Goal: Task Accomplishment & Management: Use online tool/utility

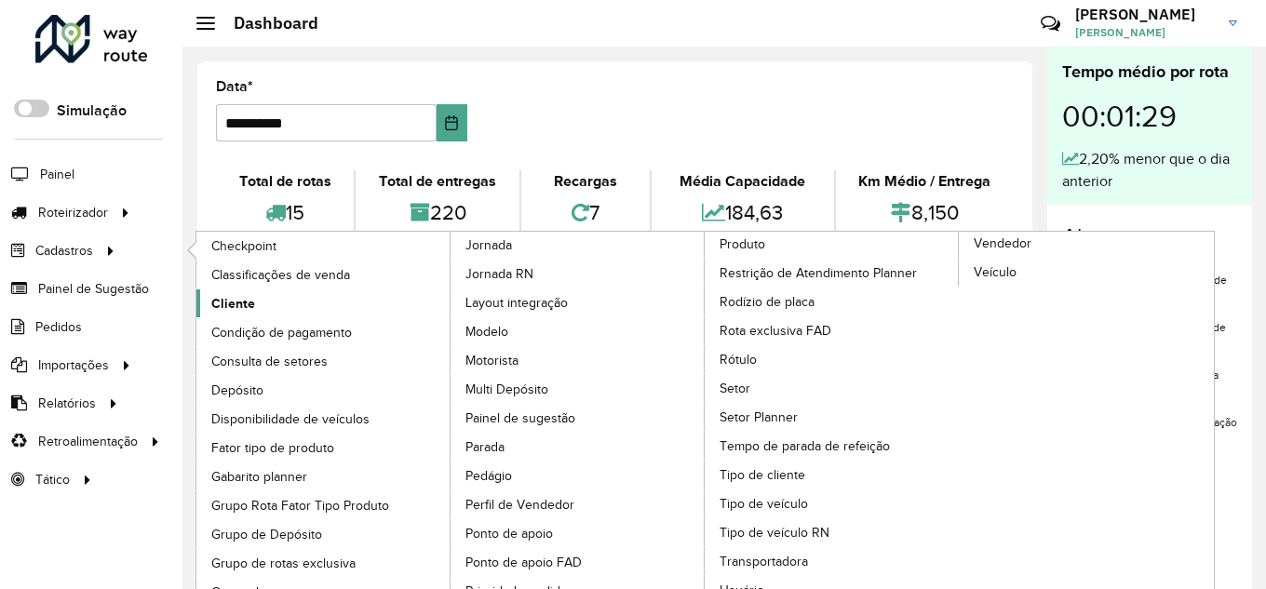
click at [223, 312] on span "Cliente" at bounding box center [233, 304] width 44 height 20
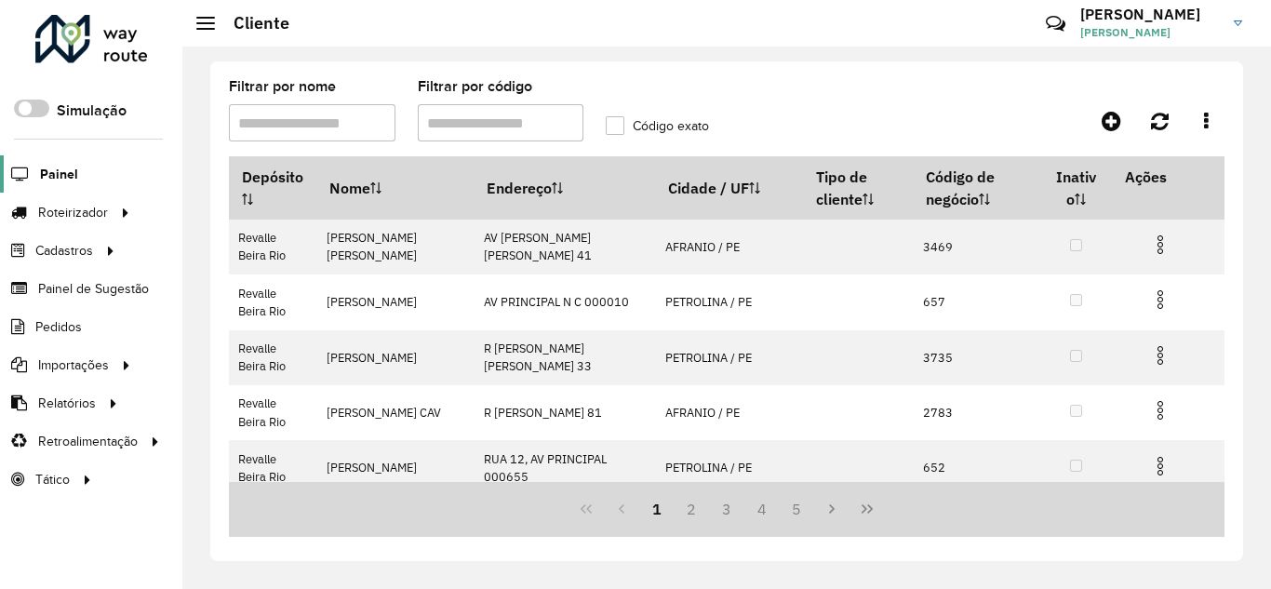
click at [61, 170] on span "Painel" at bounding box center [59, 175] width 38 height 20
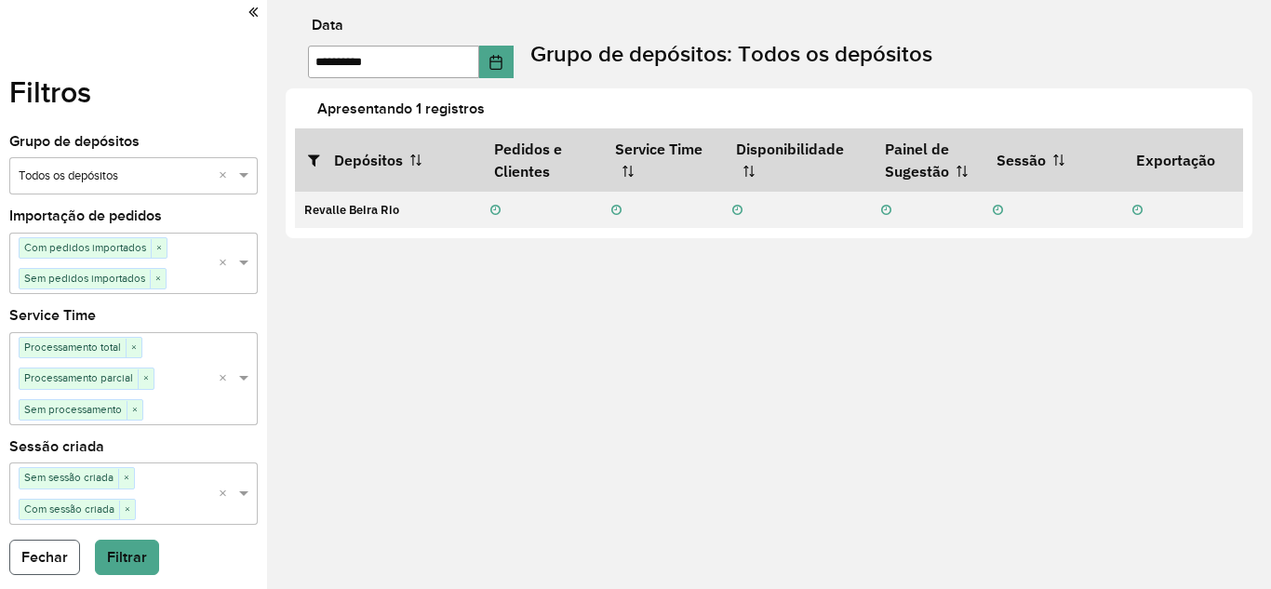
click at [52, 551] on button "Fechar" at bounding box center [44, 557] width 71 height 35
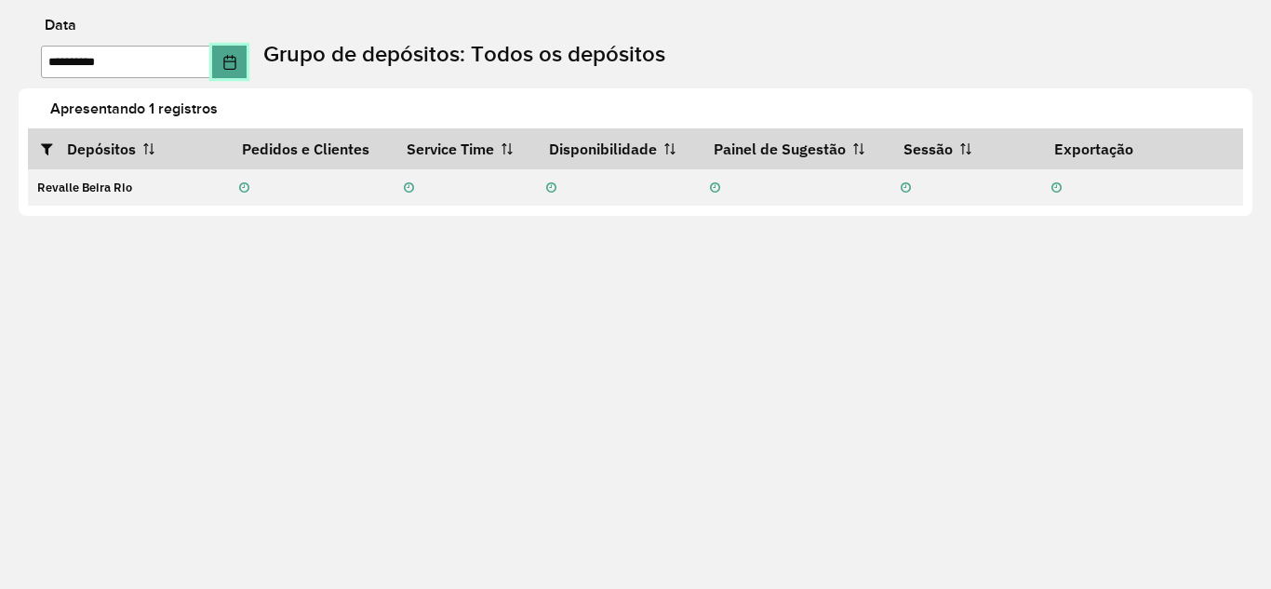
click at [237, 65] on icon "Choose Date" at bounding box center [229, 62] width 15 height 15
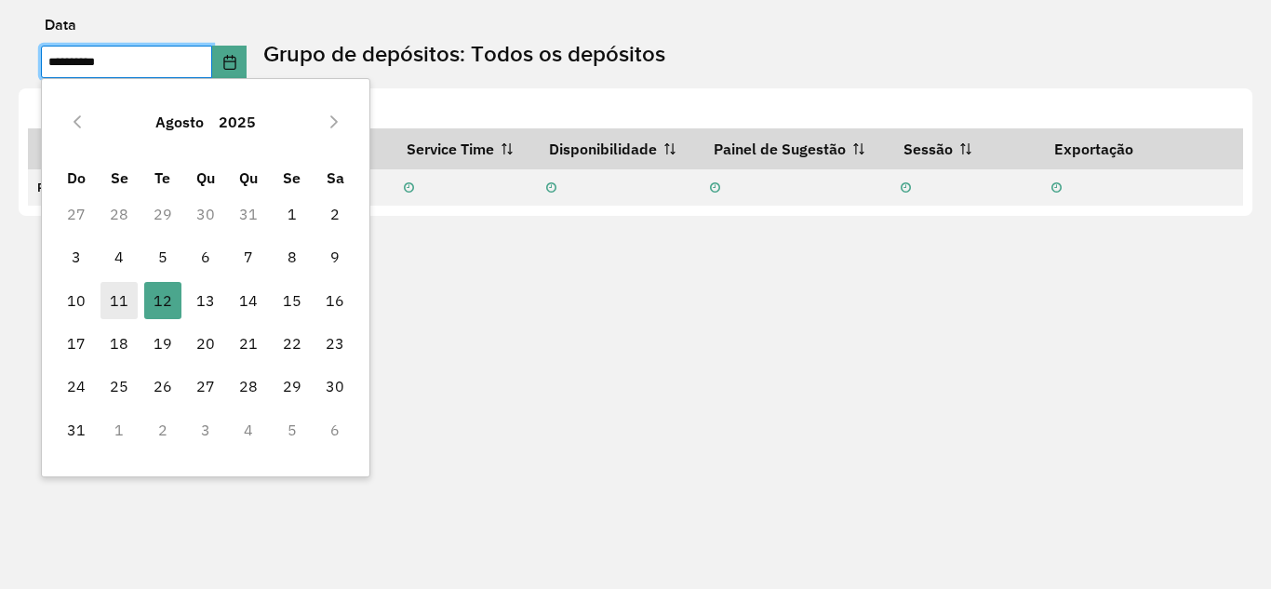
click at [122, 307] on span "11" at bounding box center [119, 300] width 37 height 37
type input "**********"
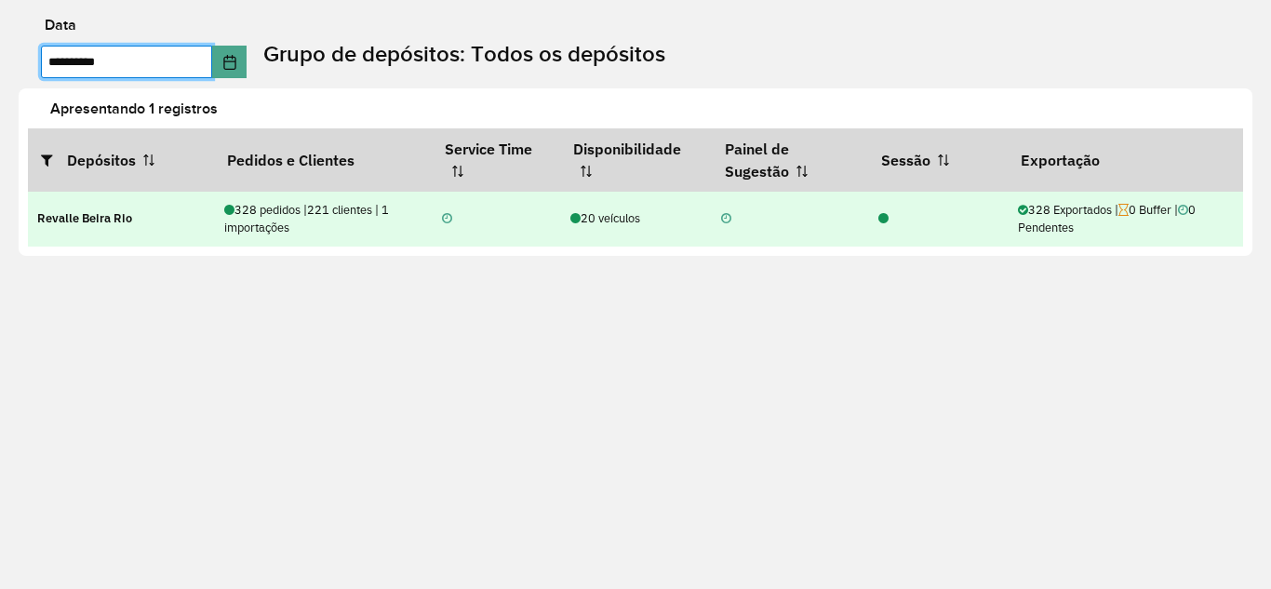
click at [250, 221] on div "328 pedidos | 221 clientes | 1 importações" at bounding box center [323, 218] width 199 height 35
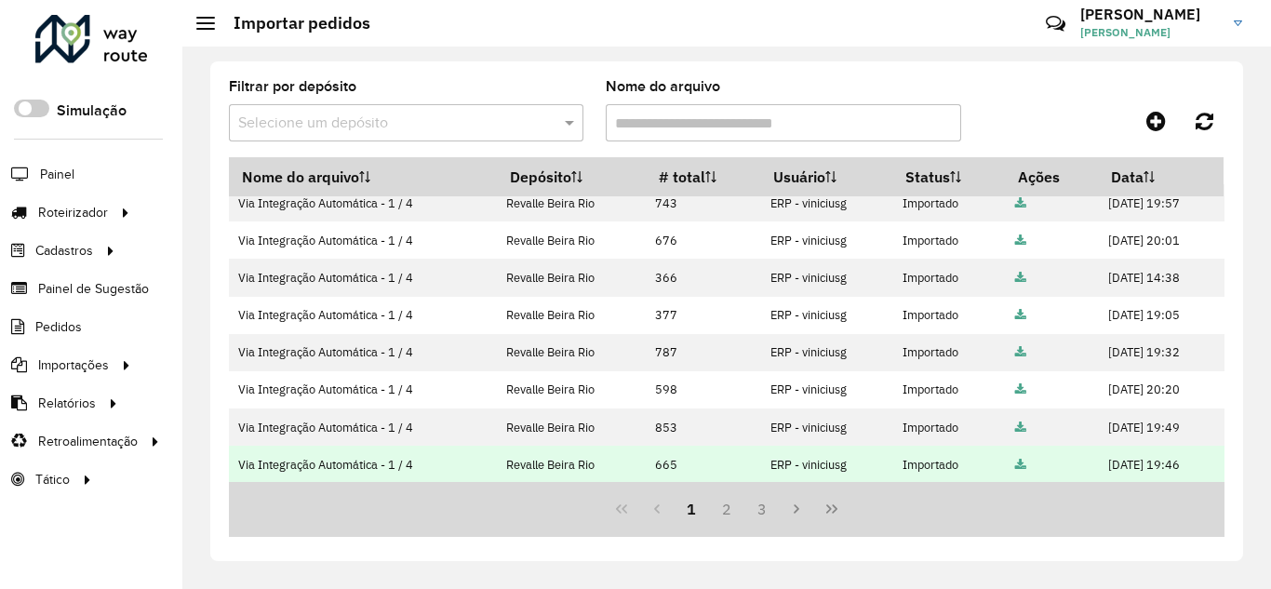
scroll to position [463, 0]
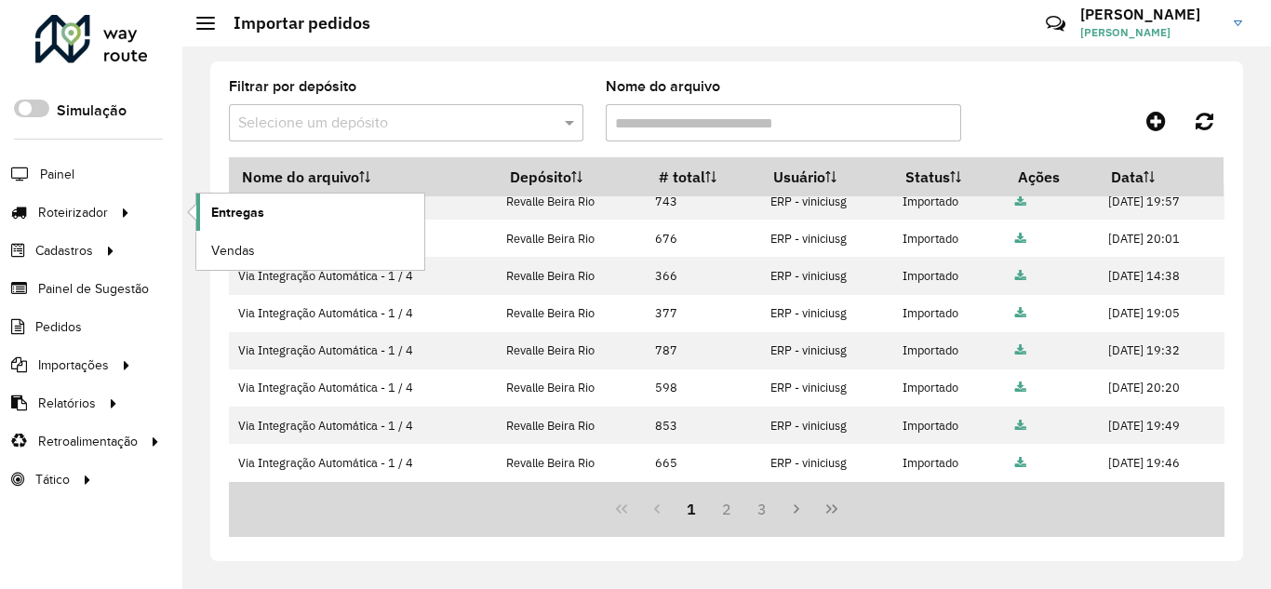
click at [248, 221] on span "Entregas" at bounding box center [237, 213] width 53 height 20
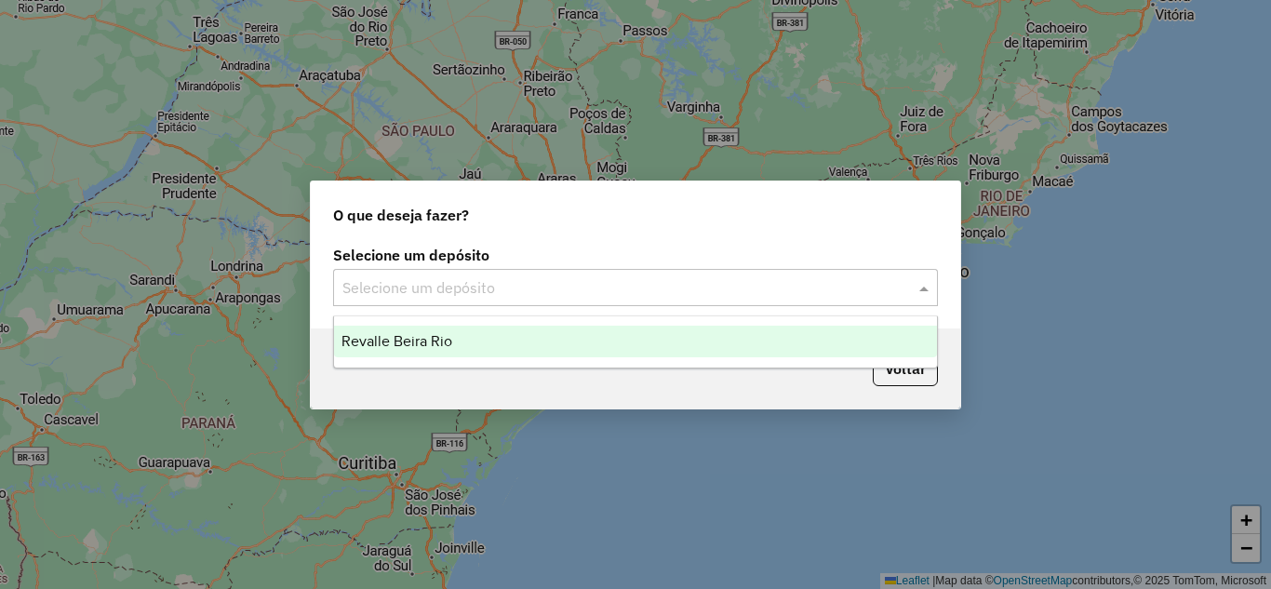
click at [928, 289] on span at bounding box center [926, 287] width 23 height 22
click at [654, 348] on div "Revalle Beira Rio" at bounding box center [635, 342] width 603 height 32
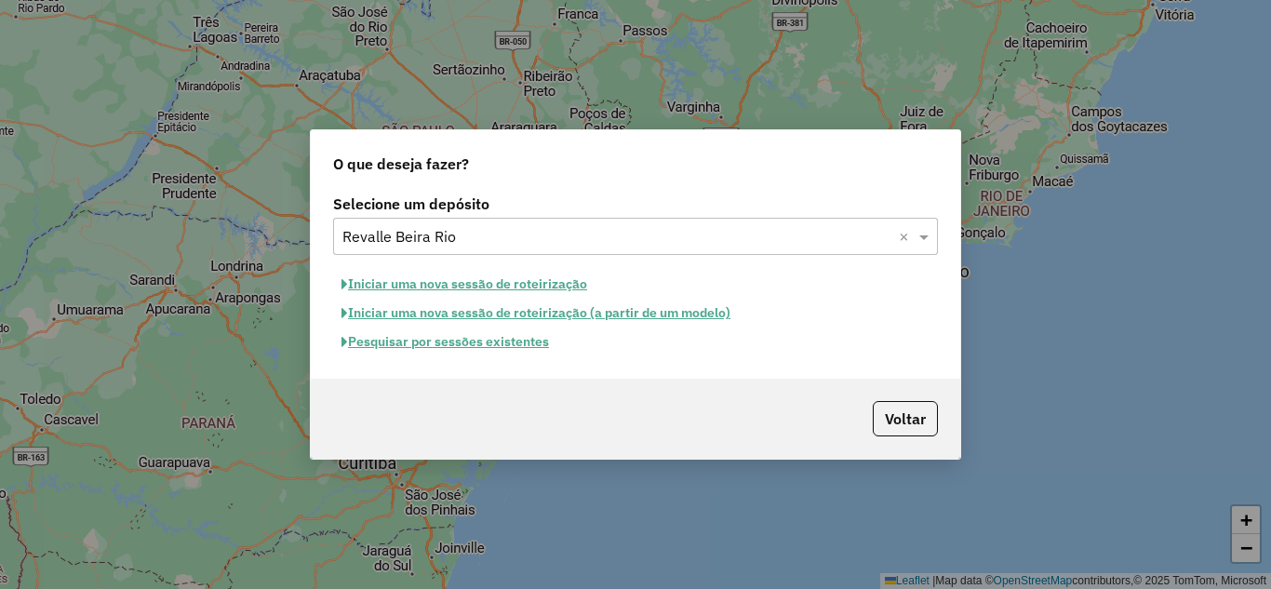
click at [469, 341] on button "Pesquisar por sessões existentes" at bounding box center [445, 342] width 224 height 29
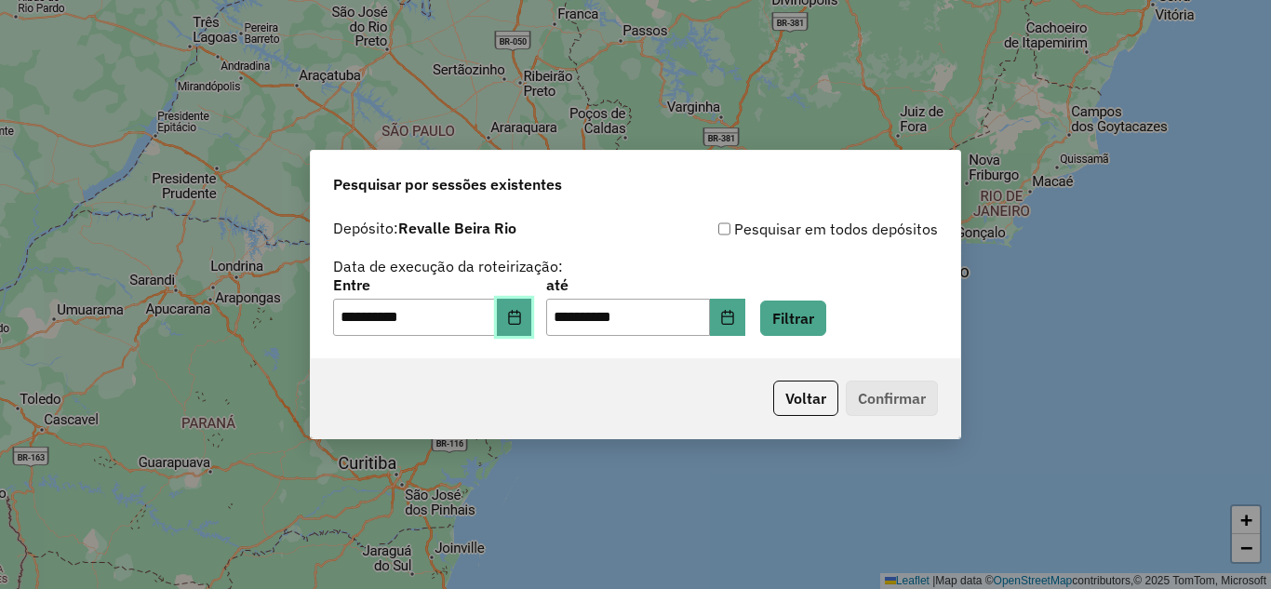
click at [520, 319] on icon "Choose Date" at bounding box center [514, 317] width 12 height 15
click at [915, 304] on div "**********" at bounding box center [635, 307] width 605 height 58
click at [826, 317] on button "Filtrar" at bounding box center [793, 318] width 66 height 35
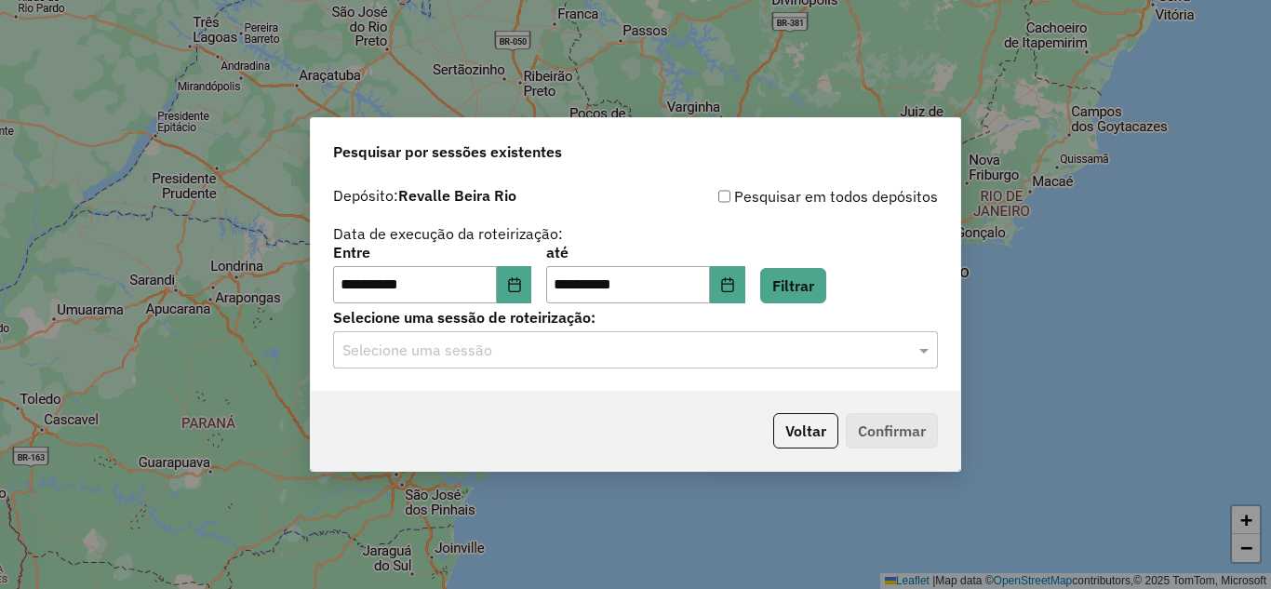
click at [604, 354] on input "text" at bounding box center [616, 351] width 549 height 22
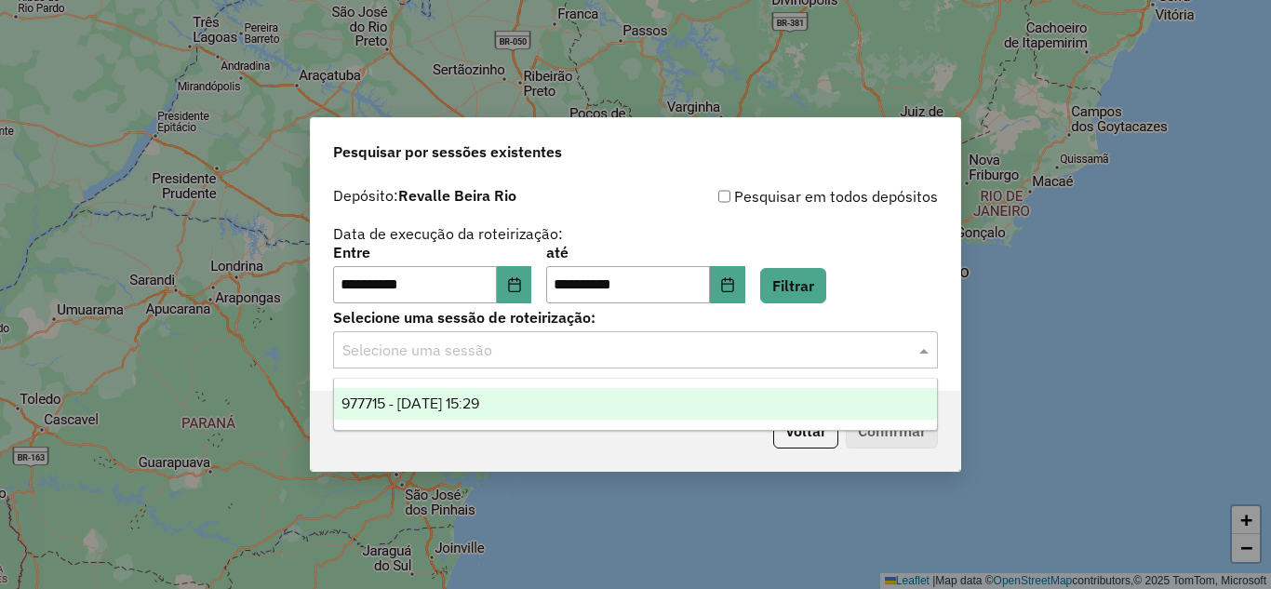
click at [450, 398] on span "977715 - 11/08/2025 15:29" at bounding box center [411, 404] width 138 height 16
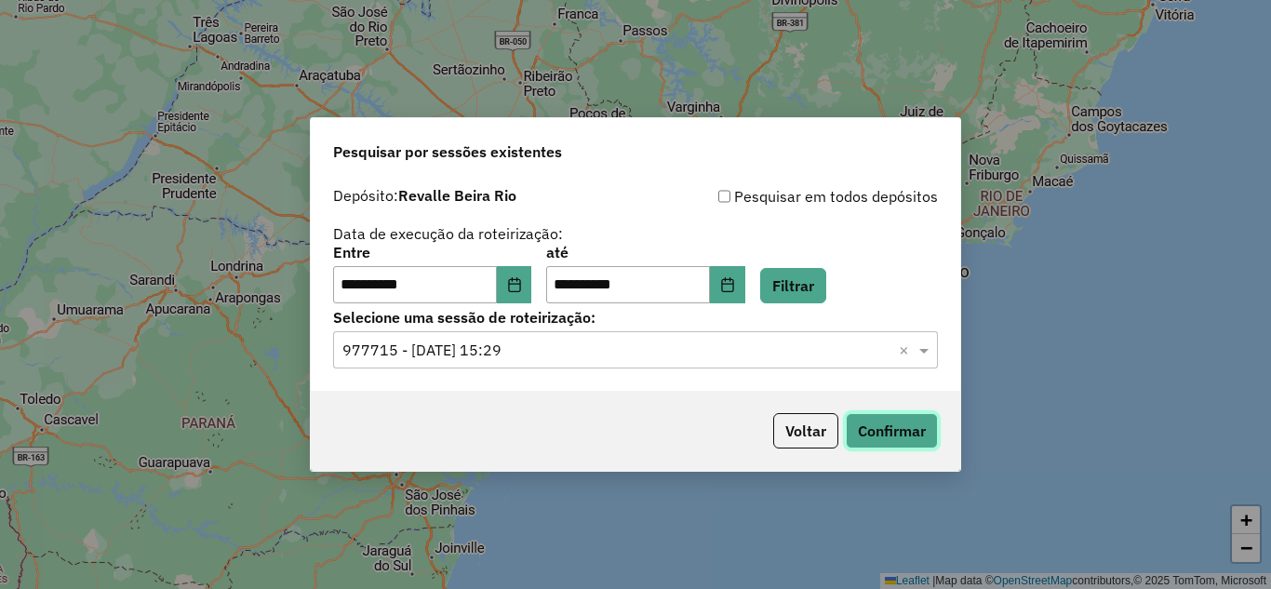
click at [909, 434] on button "Confirmar" at bounding box center [892, 430] width 92 height 35
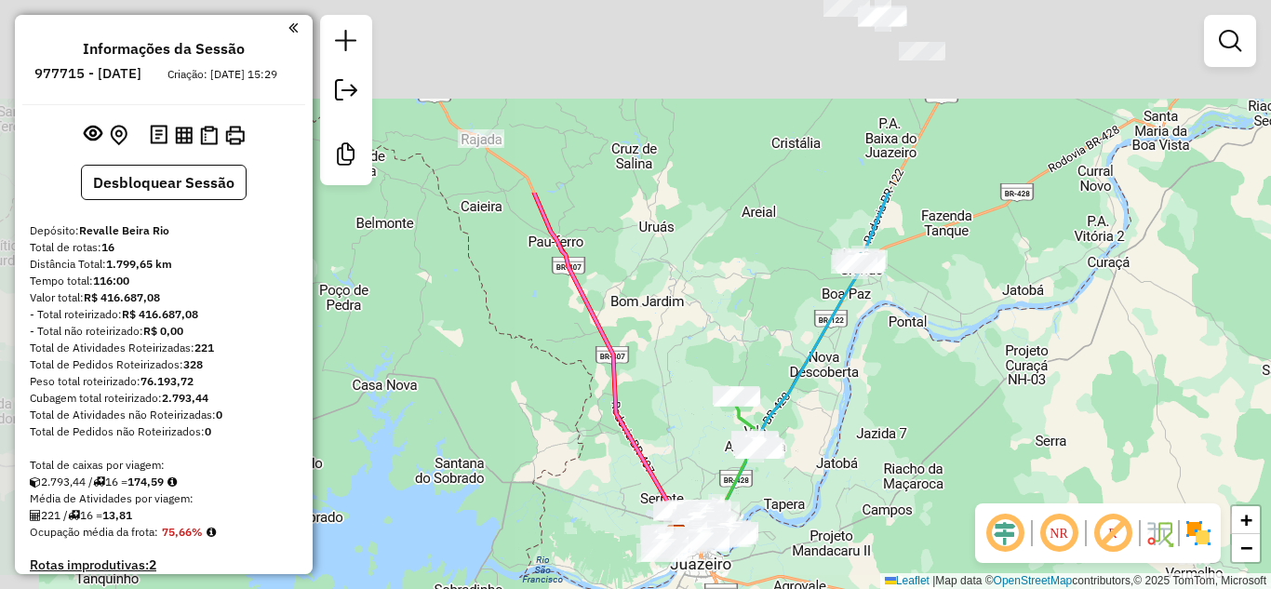
drag, startPoint x: 814, startPoint y: 194, endPoint x: 857, endPoint y: 446, distance: 254.9
click at [857, 446] on div "Janela de atendimento Grade de atendimento Capacidade Transportadoras Veículos …" at bounding box center [635, 294] width 1271 height 589
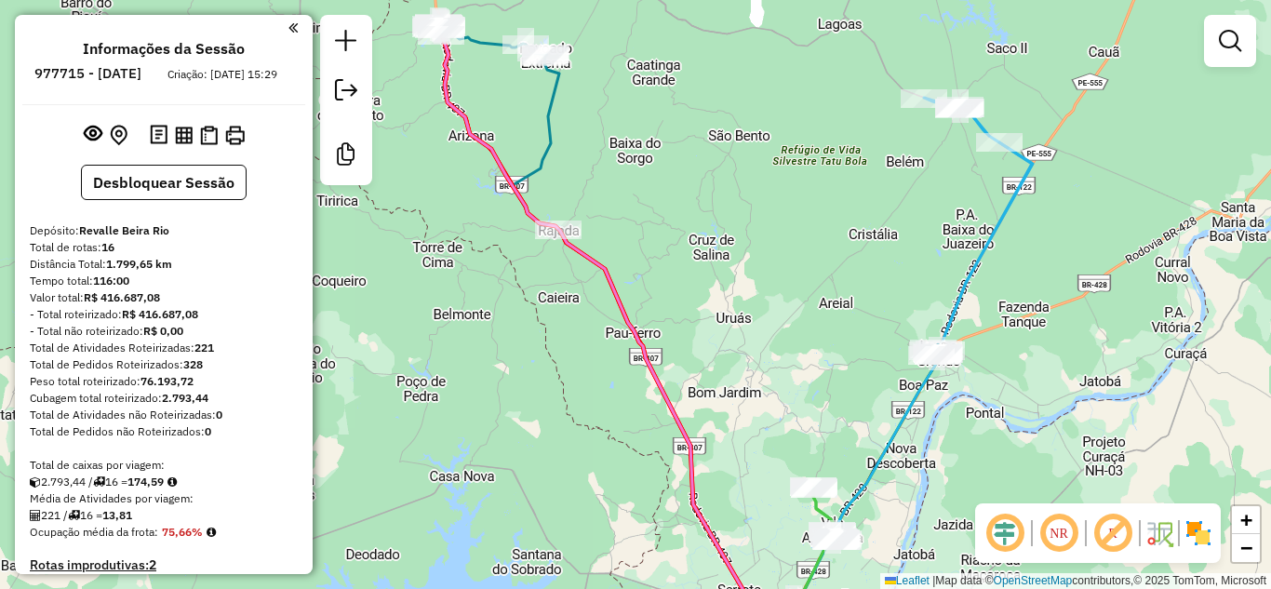
drag, startPoint x: 636, startPoint y: 240, endPoint x: 713, endPoint y: 331, distance: 119.5
click at [713, 331] on div "Janela de atendimento Grade de atendimento Capacidade Transportadoras Veículos …" at bounding box center [635, 294] width 1271 height 589
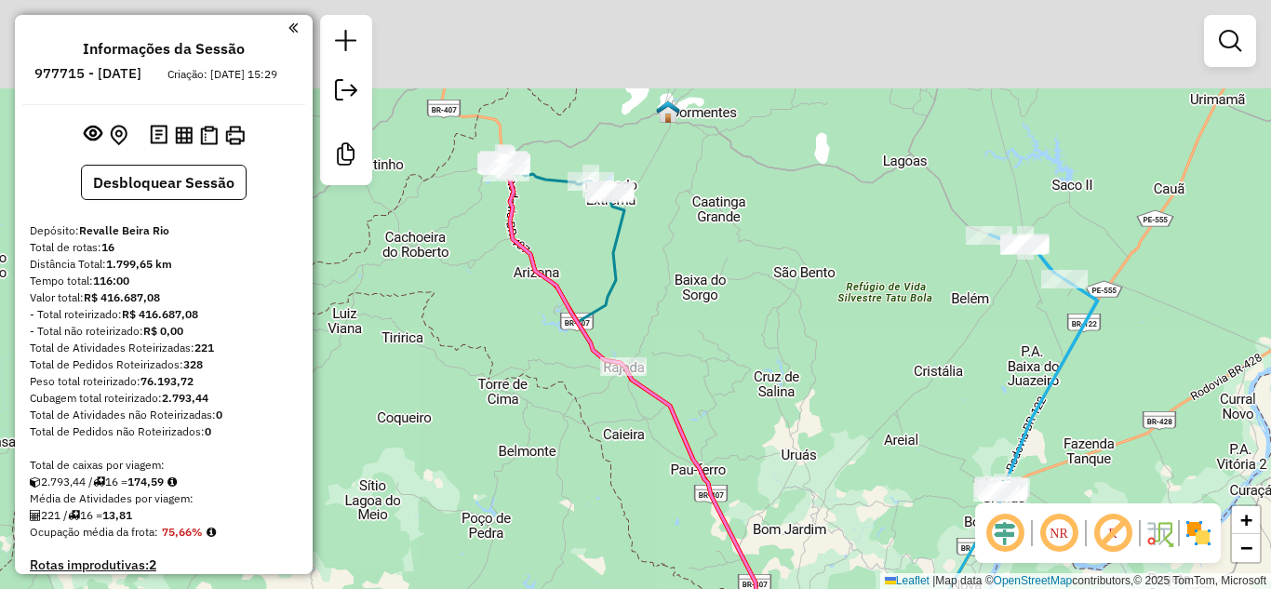
drag, startPoint x: 650, startPoint y: 206, endPoint x: 715, endPoint y: 342, distance: 151.5
click at [715, 342] on div "Janela de atendimento Grade de atendimento Capacidade Transportadoras Veículos …" at bounding box center [635, 294] width 1271 height 589
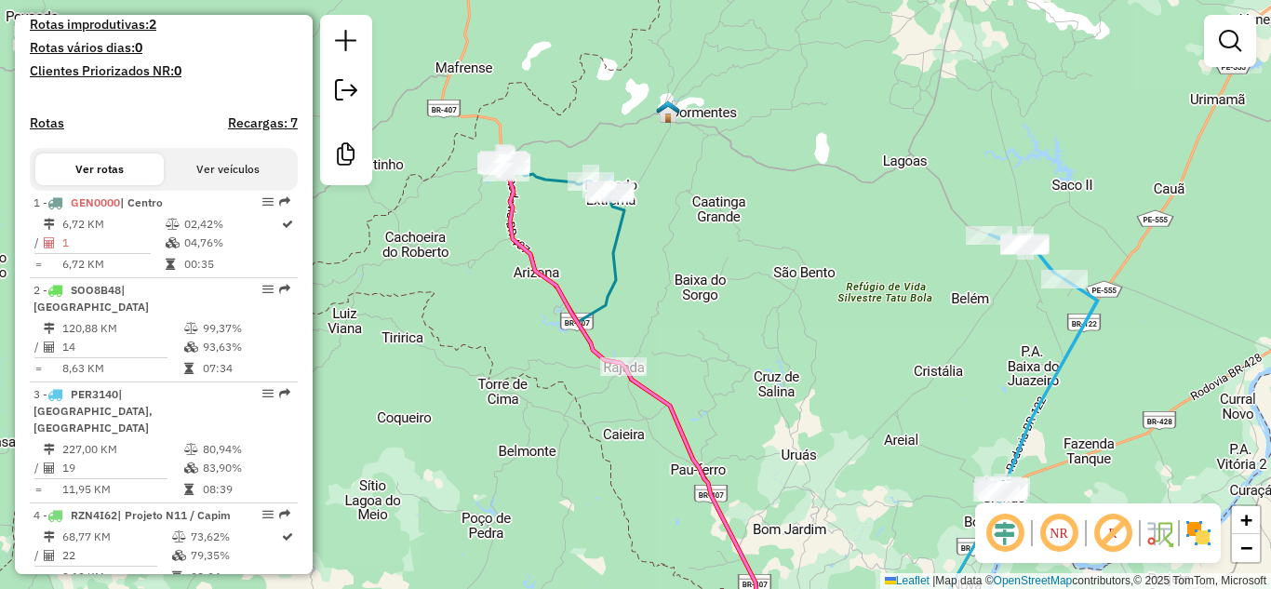
scroll to position [558, 0]
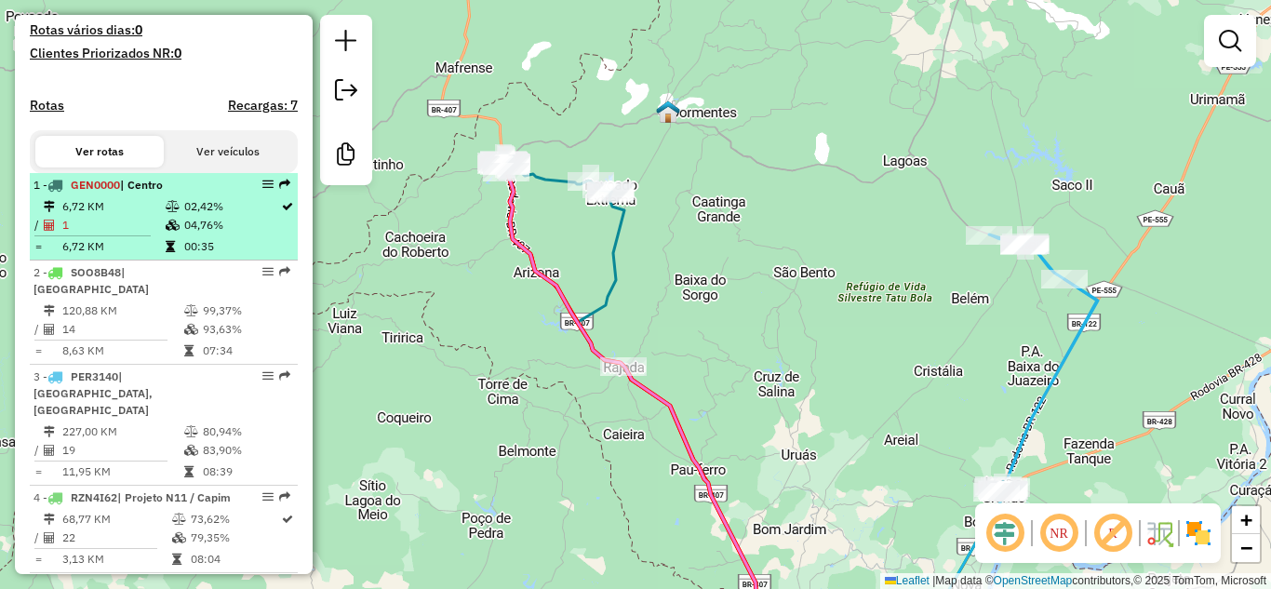
click at [282, 212] on icon at bounding box center [287, 206] width 11 height 11
select select "**********"
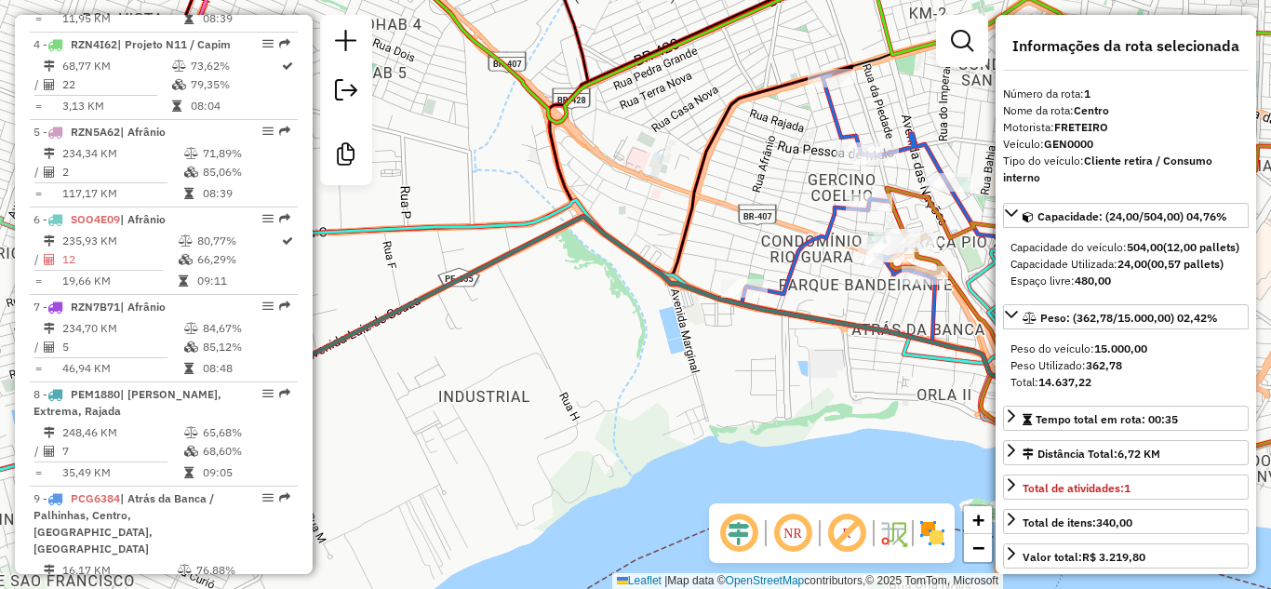
scroll to position [1024, 0]
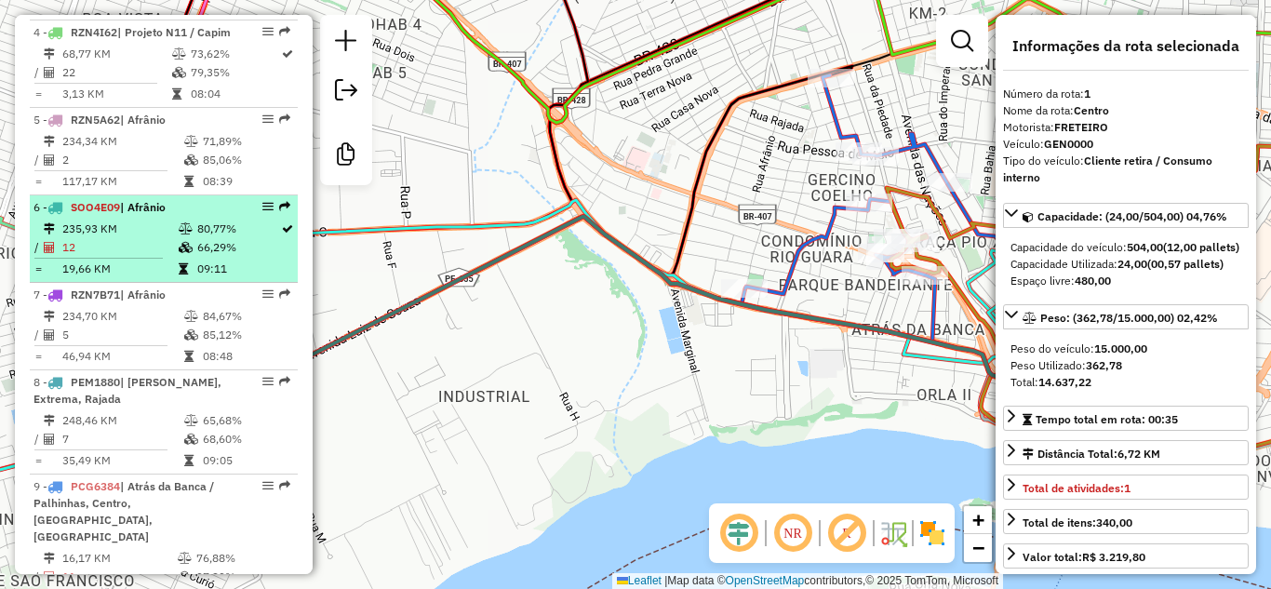
click at [253, 234] on td "80,77%" at bounding box center [238, 229] width 84 height 19
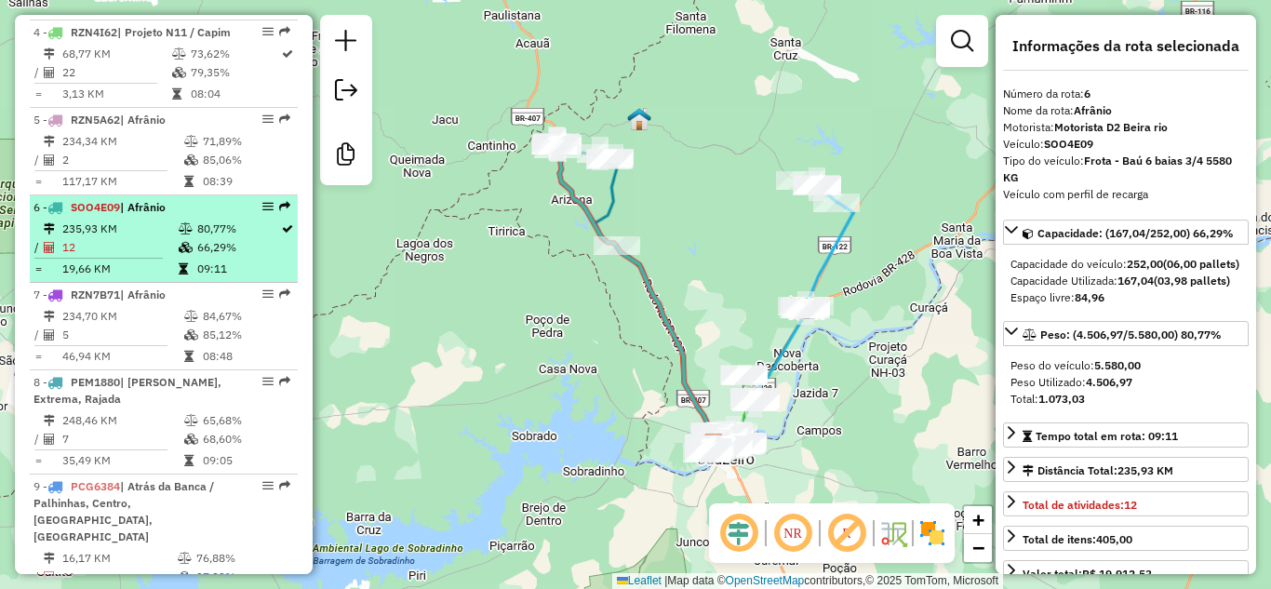
click at [282, 233] on icon at bounding box center [287, 228] width 11 height 11
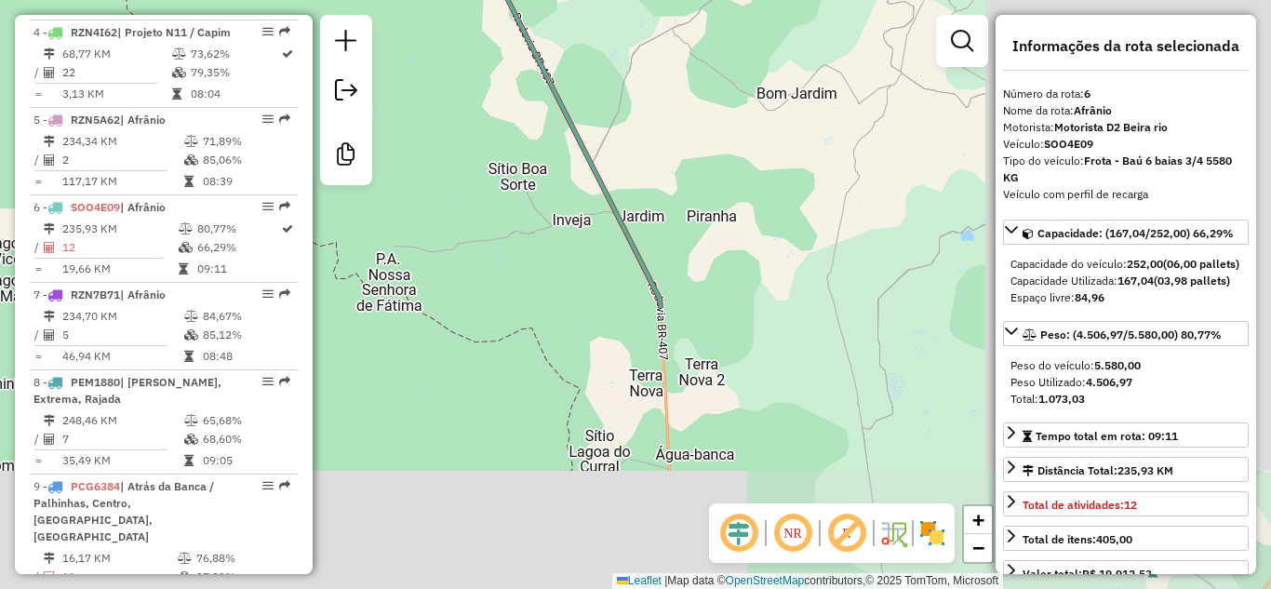
drag, startPoint x: 740, startPoint y: 412, endPoint x: 432, endPoint y: 72, distance: 459.2
click at [432, 72] on div "Janela de atendimento Grade de atendimento Capacidade Transportadoras Veículos …" at bounding box center [635, 294] width 1271 height 589
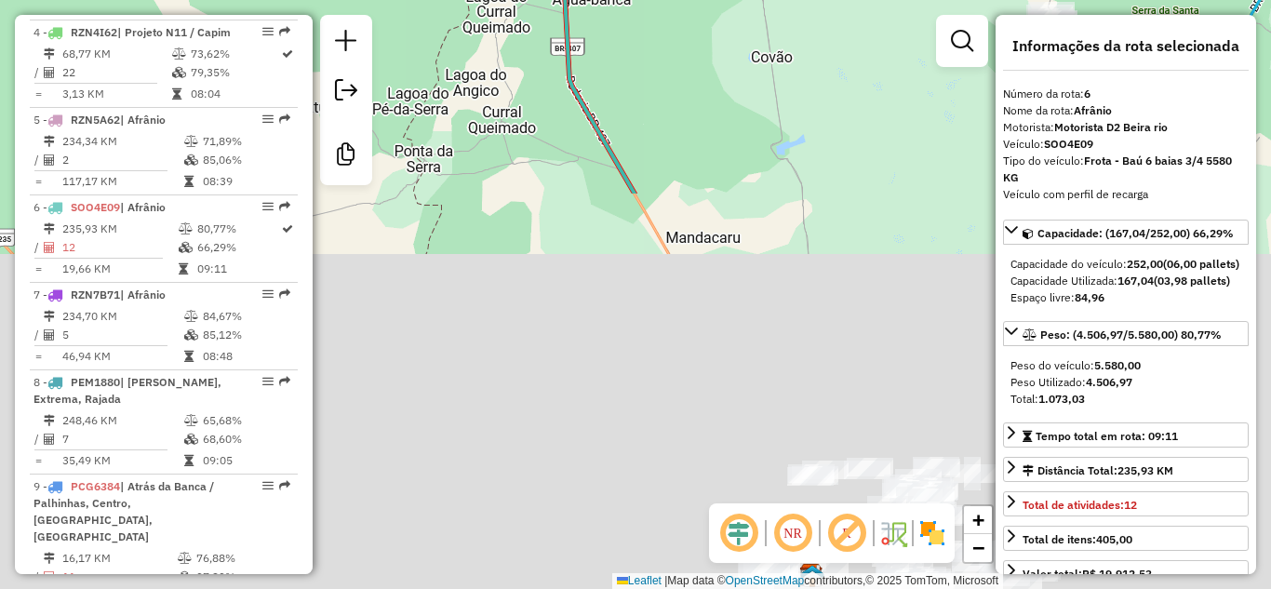
drag, startPoint x: 747, startPoint y: 374, endPoint x: 644, endPoint y: -81, distance: 466.6
click at [644, 0] on html "Aguarde... Pop-up bloqueado! Seu navegador bloqueou automáticamente a abertura …" at bounding box center [635, 294] width 1271 height 589
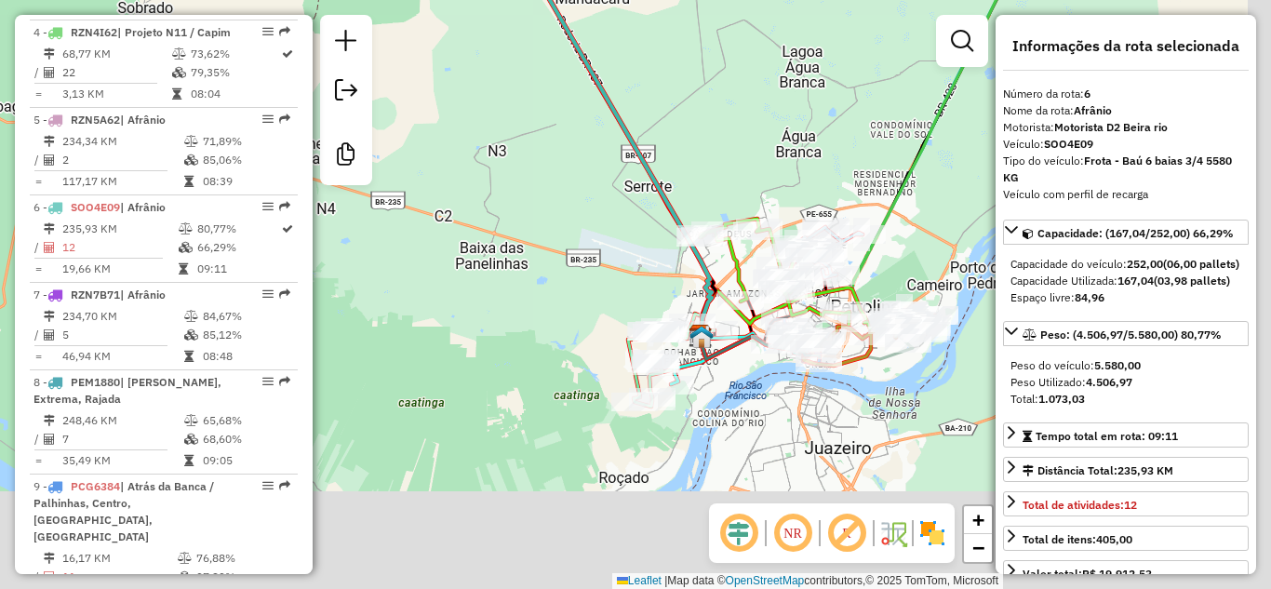
drag, startPoint x: 745, startPoint y: 282, endPoint x: 612, endPoint y: -46, distance: 353.6
click at [612, 0] on html "Aguarde... Pop-up bloqueado! Seu navegador bloqueou automáticamente a abertura …" at bounding box center [635, 294] width 1271 height 589
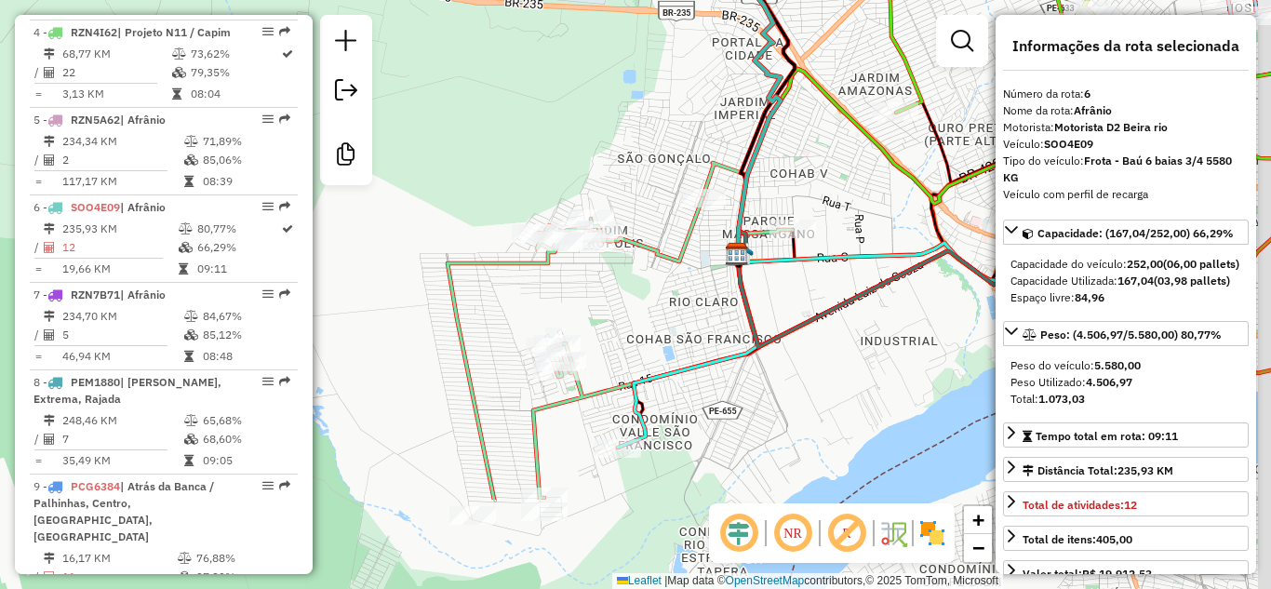
drag, startPoint x: 717, startPoint y: 252, endPoint x: 619, endPoint y: 103, distance: 178.1
click at [619, 103] on div "Janela de atendimento Grade de atendimento Capacidade Transportadoras Veículos …" at bounding box center [635, 294] width 1271 height 589
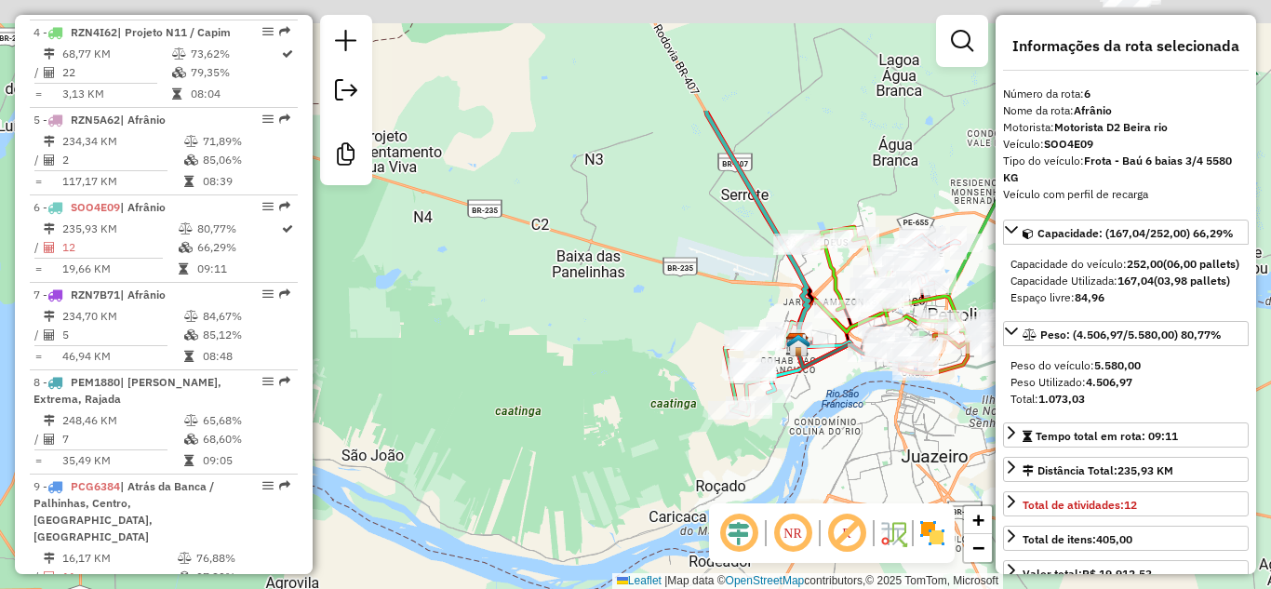
drag, startPoint x: 449, startPoint y: 123, endPoint x: 550, endPoint y: 355, distance: 253.8
click at [554, 355] on div "Janela de atendimento Grade de atendimento Capacidade Transportadoras Veículos …" at bounding box center [635, 294] width 1271 height 589
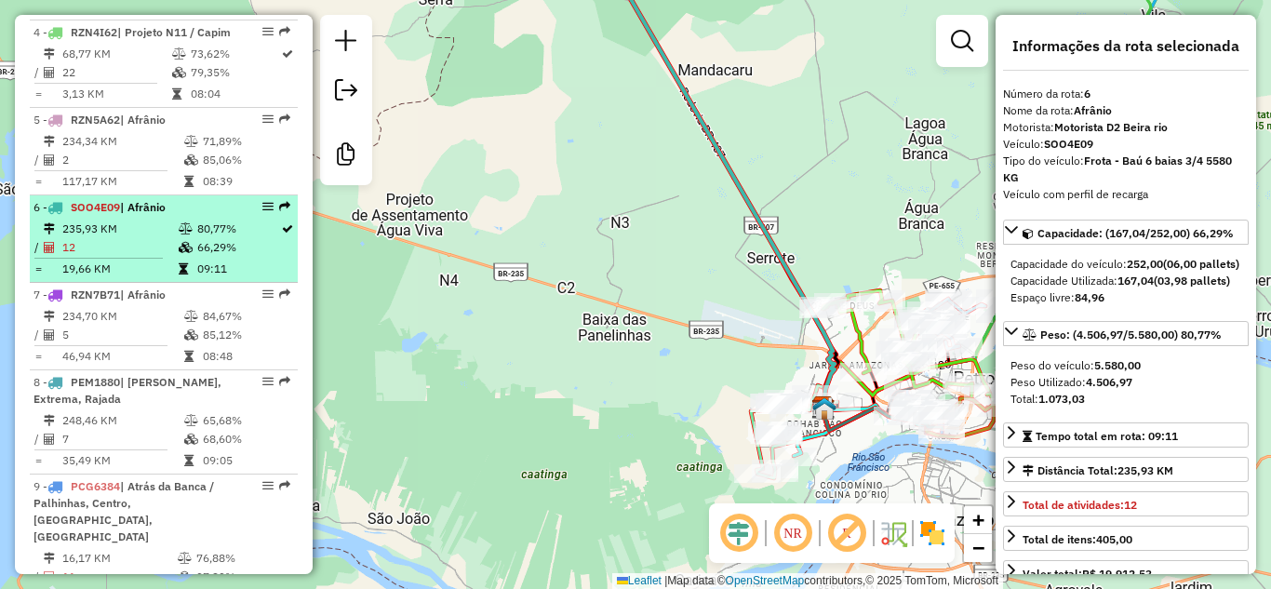
click at [74, 206] on span "SOO4E09" at bounding box center [95, 207] width 49 height 14
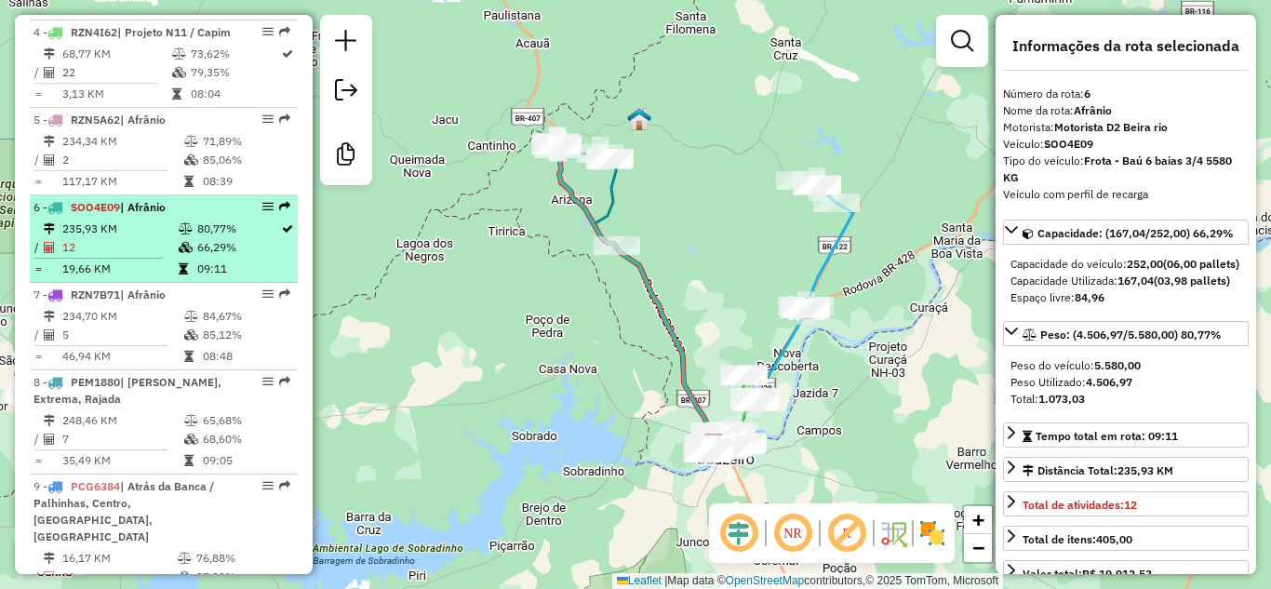
click at [94, 211] on span "SOO4E09" at bounding box center [95, 207] width 49 height 14
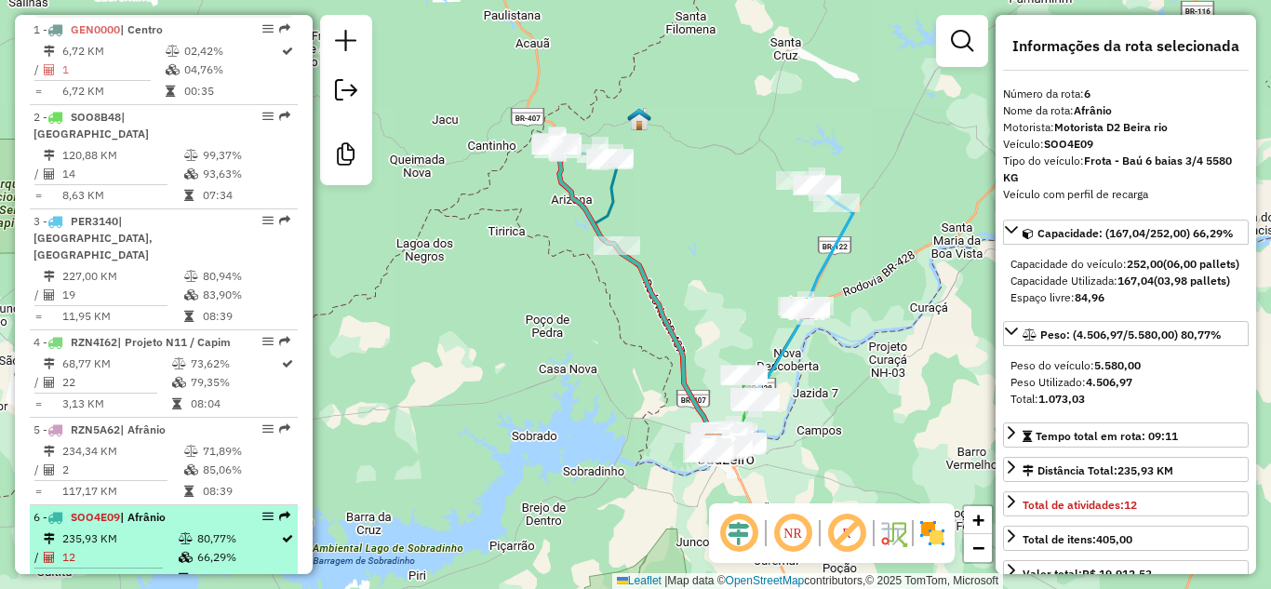
scroll to position [651, 0]
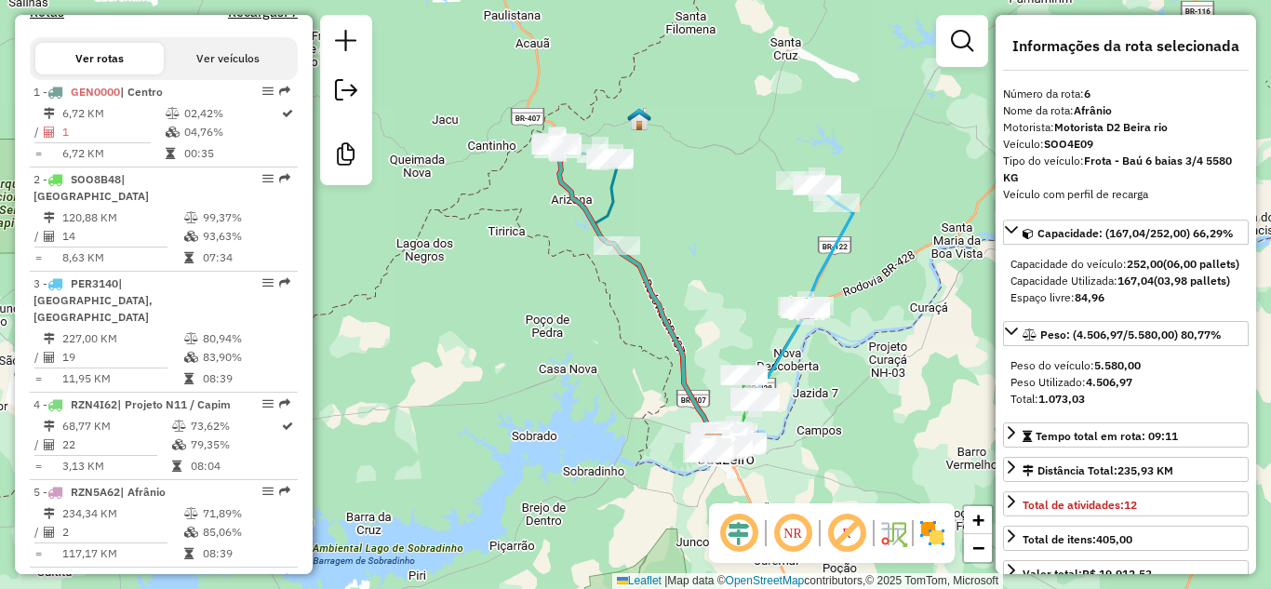
click at [220, 74] on button "Ver veículos" at bounding box center [228, 59] width 128 height 32
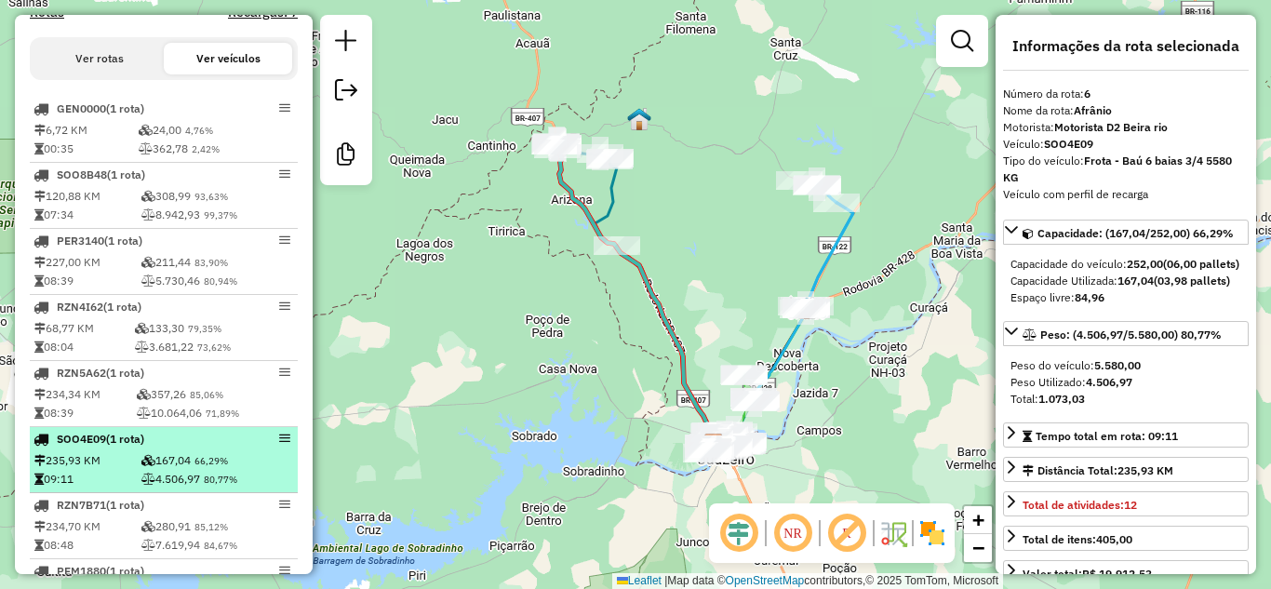
click at [168, 470] on td "167,04 66,29%" at bounding box center [218, 460] width 154 height 19
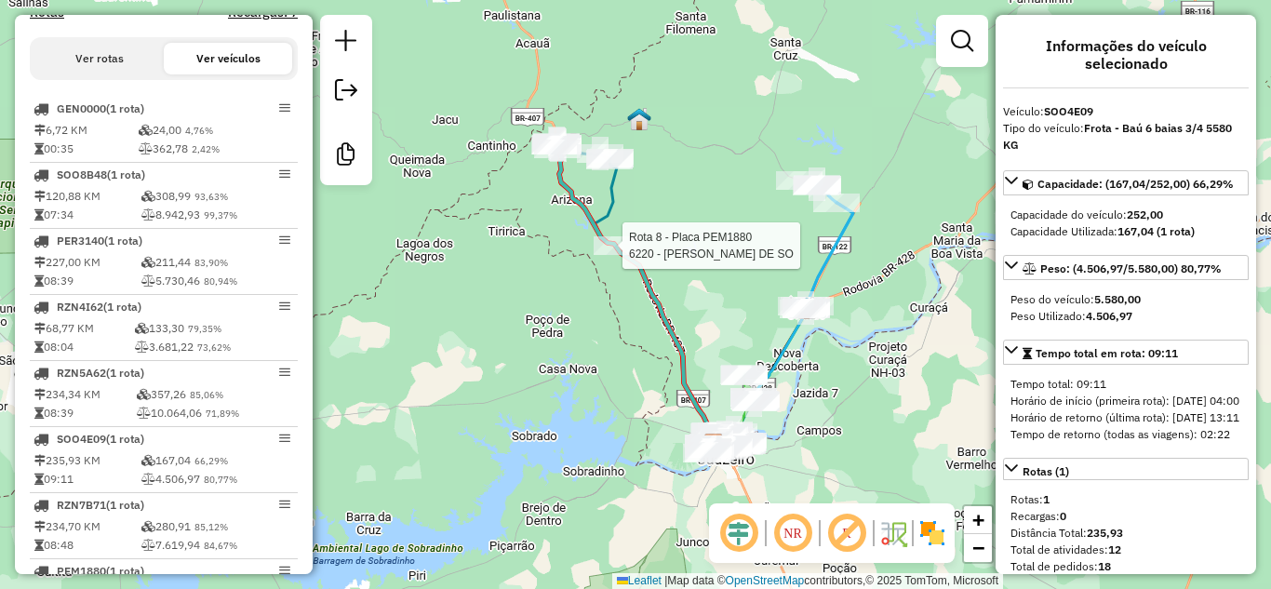
select select "**********"
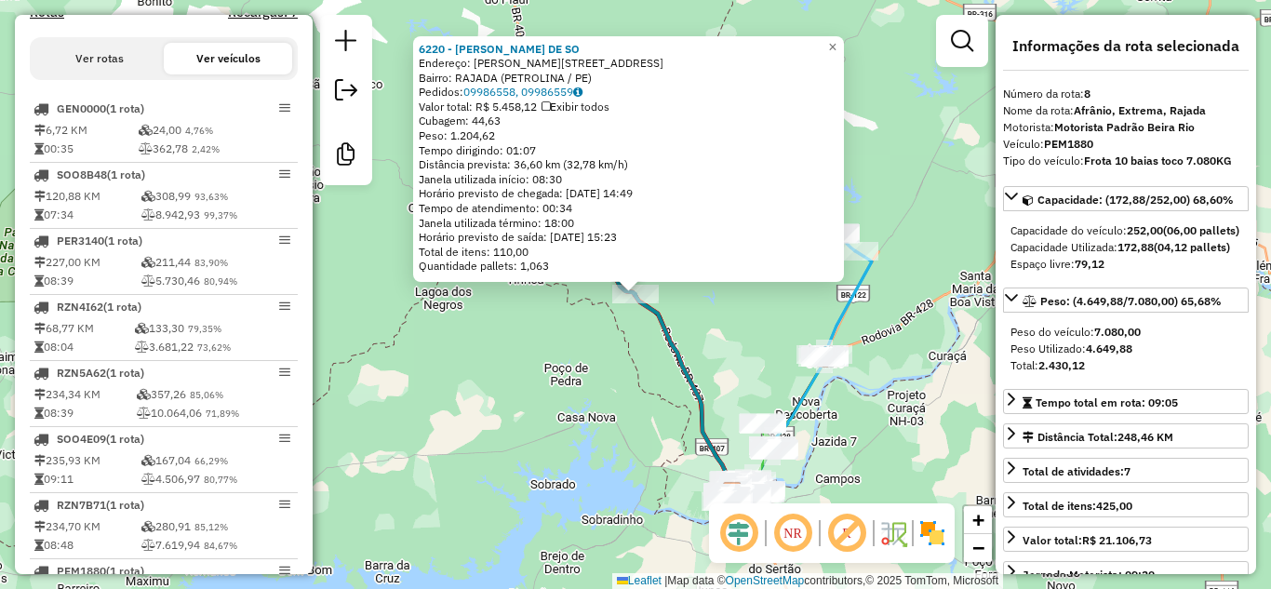
click at [499, 319] on div "6220 - DENISE MIRELLA DE SO Endereço: R RAIMUNDO JOAO DE SOUZA 184 Bairro: RAJA…" at bounding box center [635, 294] width 1271 height 589
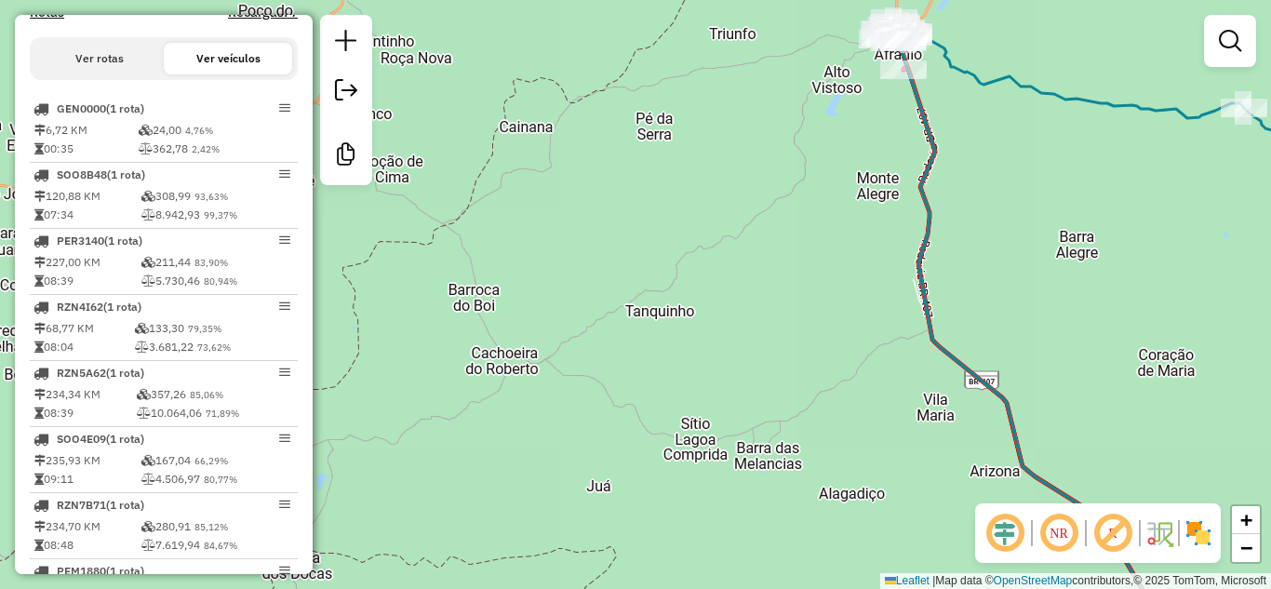
drag, startPoint x: 824, startPoint y: 146, endPoint x: 721, endPoint y: 401, distance: 274.8
click at [721, 401] on div "Janela de atendimento Grade de atendimento Capacidade Transportadoras Veículos …" at bounding box center [635, 294] width 1271 height 589
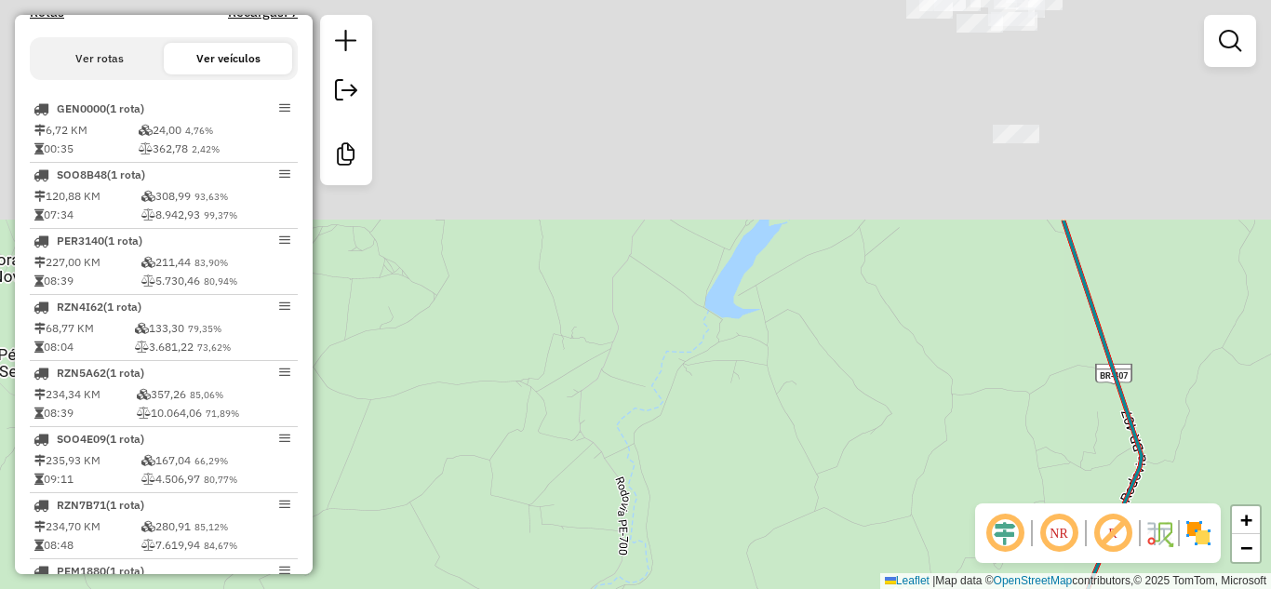
drag, startPoint x: 920, startPoint y: 141, endPoint x: 744, endPoint y: 525, distance: 421.8
click at [744, 525] on div "Janela de atendimento Grade de atendimento Capacidade Transportadoras Veículos …" at bounding box center [635, 294] width 1271 height 589
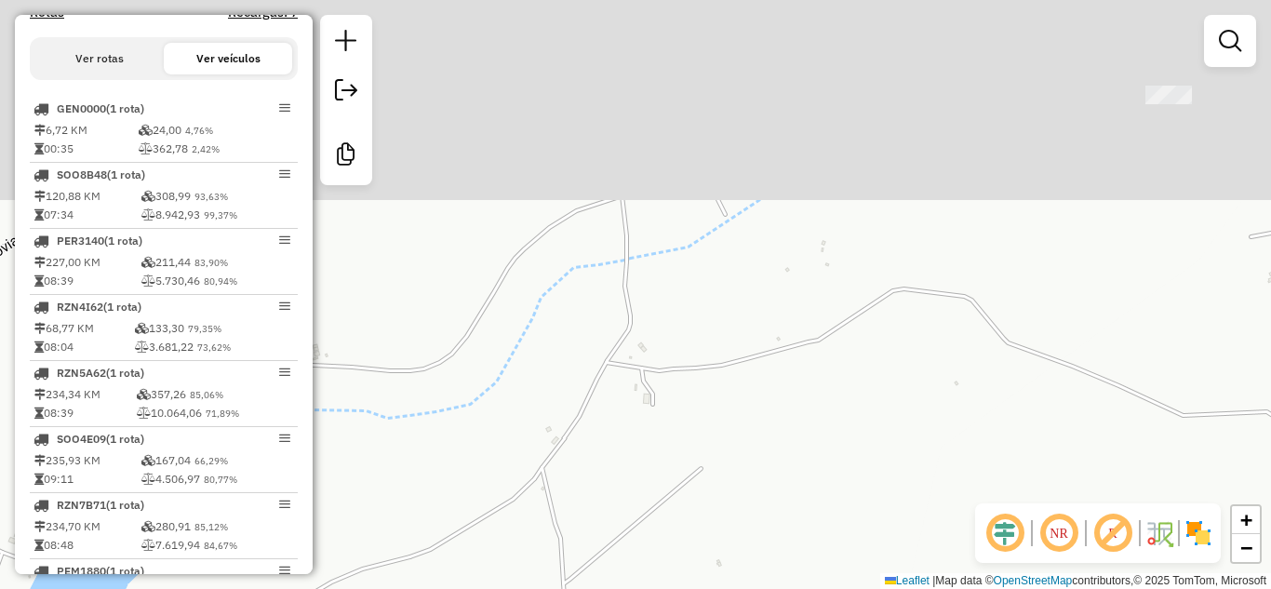
drag, startPoint x: 923, startPoint y: 246, endPoint x: 840, endPoint y: 544, distance: 310.0
click at [840, 544] on div "Janela de atendimento Grade de atendimento Capacidade Transportadoras Veículos …" at bounding box center [635, 294] width 1271 height 589
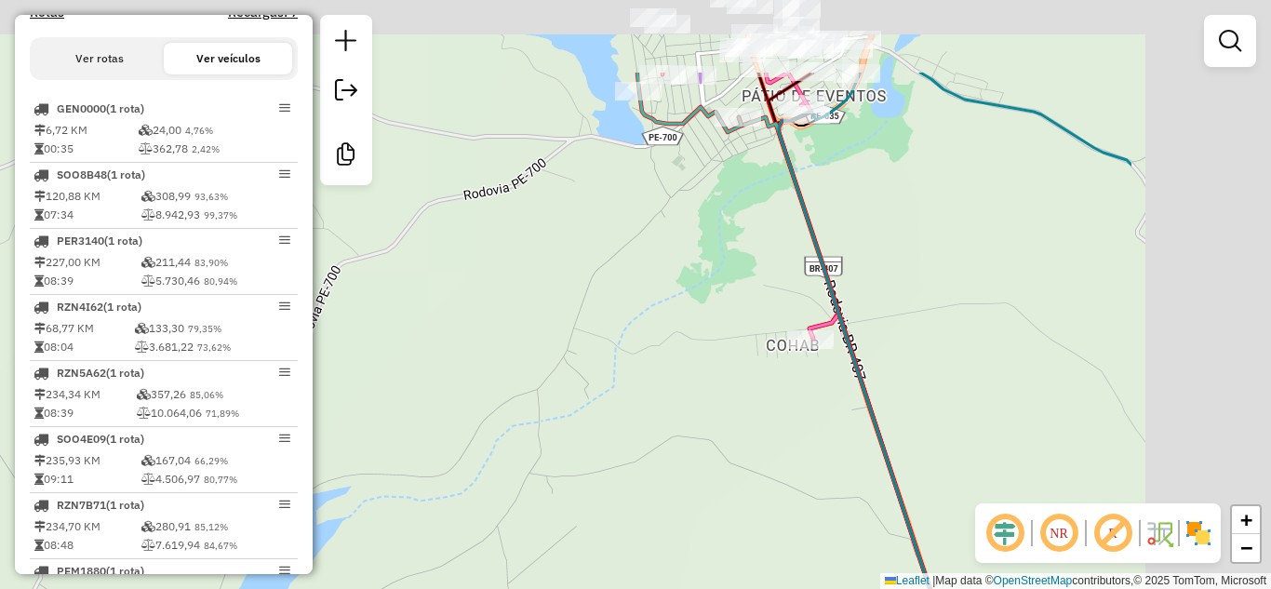
drag, startPoint x: 1052, startPoint y: 303, endPoint x: 766, endPoint y: 441, distance: 317.2
click at [766, 441] on div "Janela de atendimento Grade de atendimento Capacidade Transportadoras Veículos …" at bounding box center [635, 294] width 1271 height 589
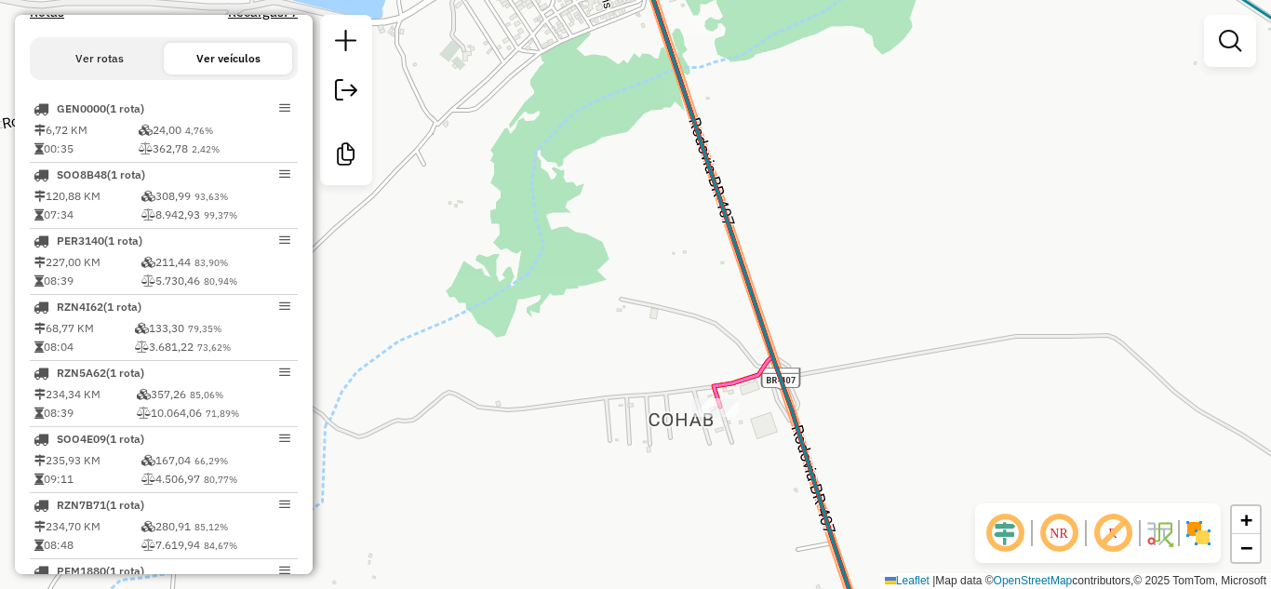
click at [722, 381] on icon at bounding box center [712, 173] width 122 height 465
select select "**********"
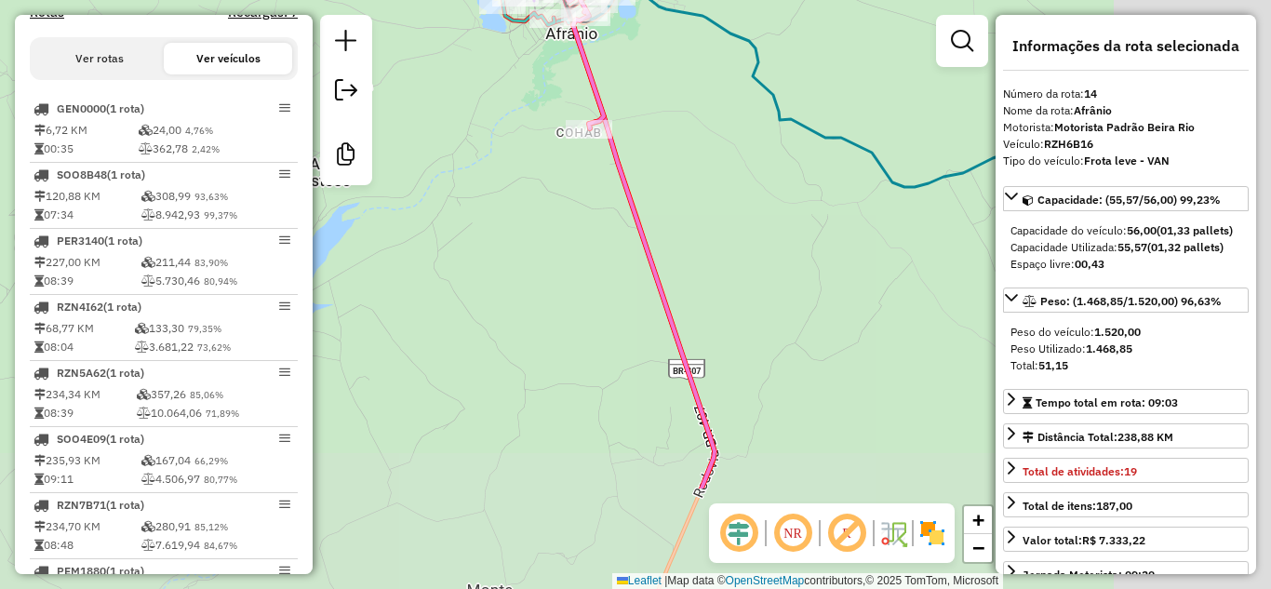
drag, startPoint x: 758, startPoint y: 334, endPoint x: 468, endPoint y: 174, distance: 330.7
click at [468, 174] on div "Janela de atendimento Grade de atendimento Capacidade Transportadoras Veículos …" at bounding box center [635, 294] width 1271 height 589
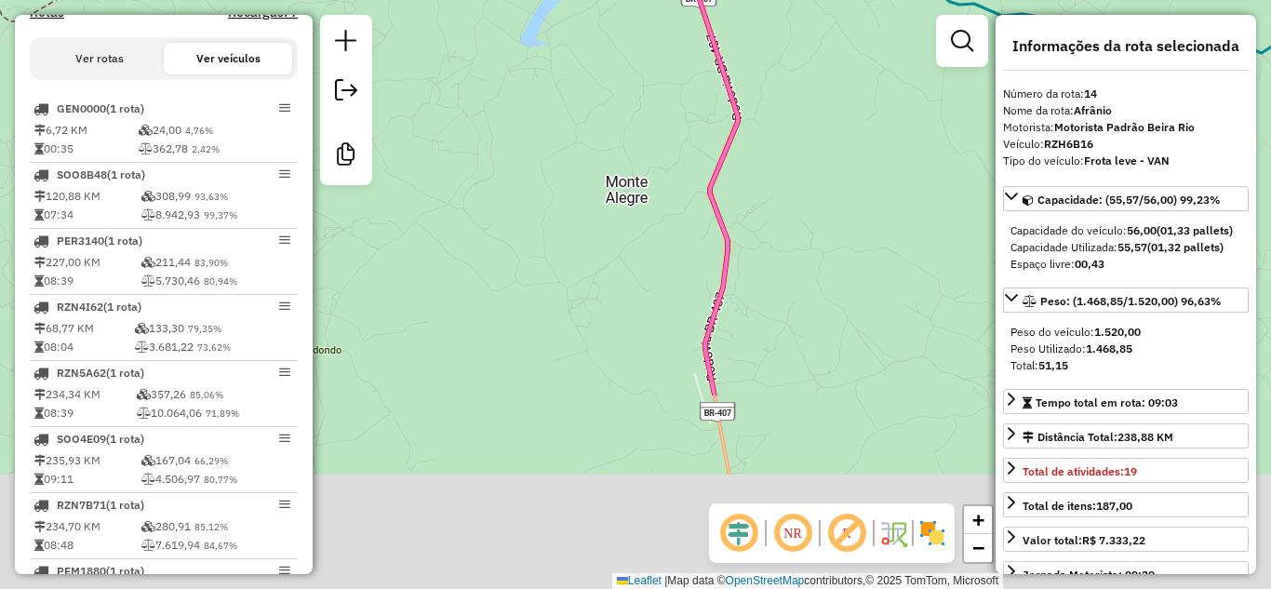
drag, startPoint x: 813, startPoint y: 436, endPoint x: 799, endPoint y: 248, distance: 187.6
click at [790, 180] on div "Janela de atendimento Grade de atendimento Capacidade Transportadoras Veículos …" at bounding box center [635, 294] width 1271 height 589
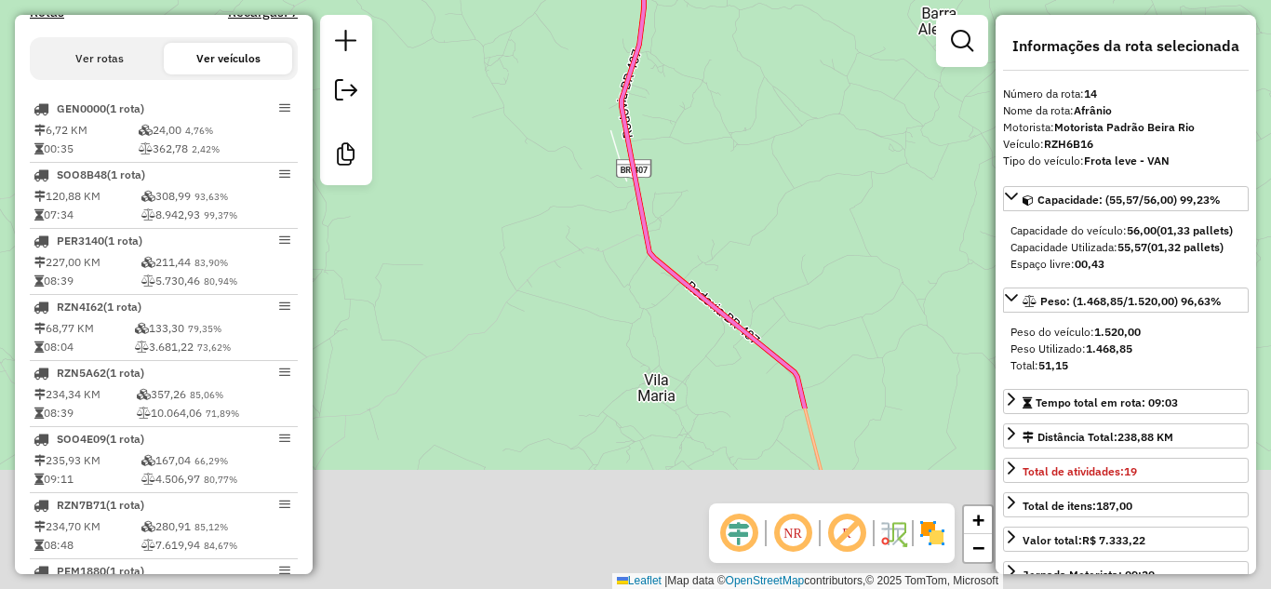
drag, startPoint x: 825, startPoint y: 352, endPoint x: 740, endPoint y: 108, distance: 258.1
click at [740, 108] on div "Janela de atendimento Grade de atendimento Capacidade Transportadoras Veículos …" at bounding box center [635, 294] width 1271 height 589
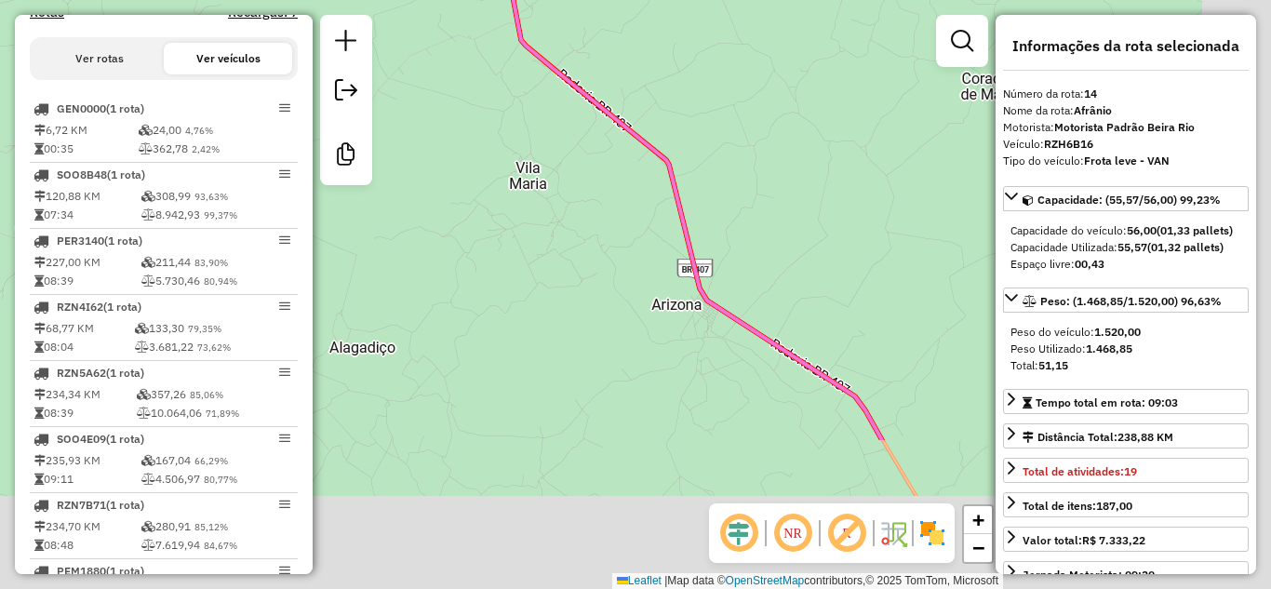
drag, startPoint x: 887, startPoint y: 367, endPoint x: 742, endPoint y: 131, distance: 276.6
click at [742, 131] on div "Janela de atendimento Grade de atendimento Capacidade Transportadoras Veículos …" at bounding box center [635, 294] width 1271 height 589
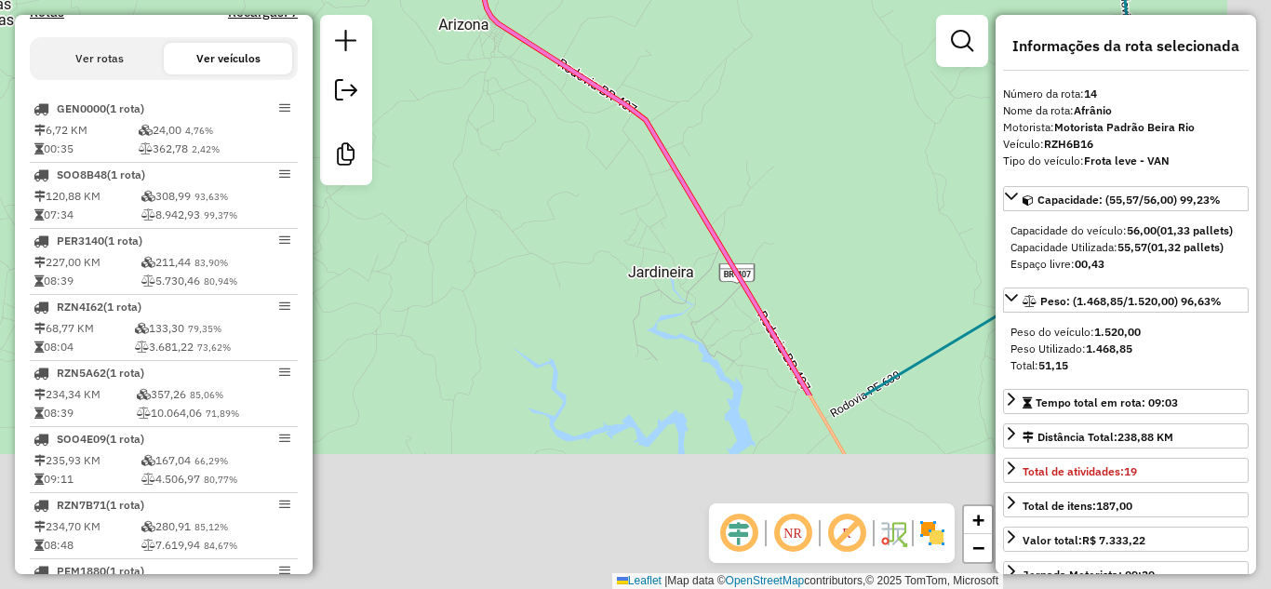
drag, startPoint x: 895, startPoint y: 350, endPoint x: 683, endPoint y: 71, distance: 350.7
click at [683, 71] on div "Janela de atendimento Grade de atendimento Capacidade Transportadoras Veículos …" at bounding box center [635, 294] width 1271 height 589
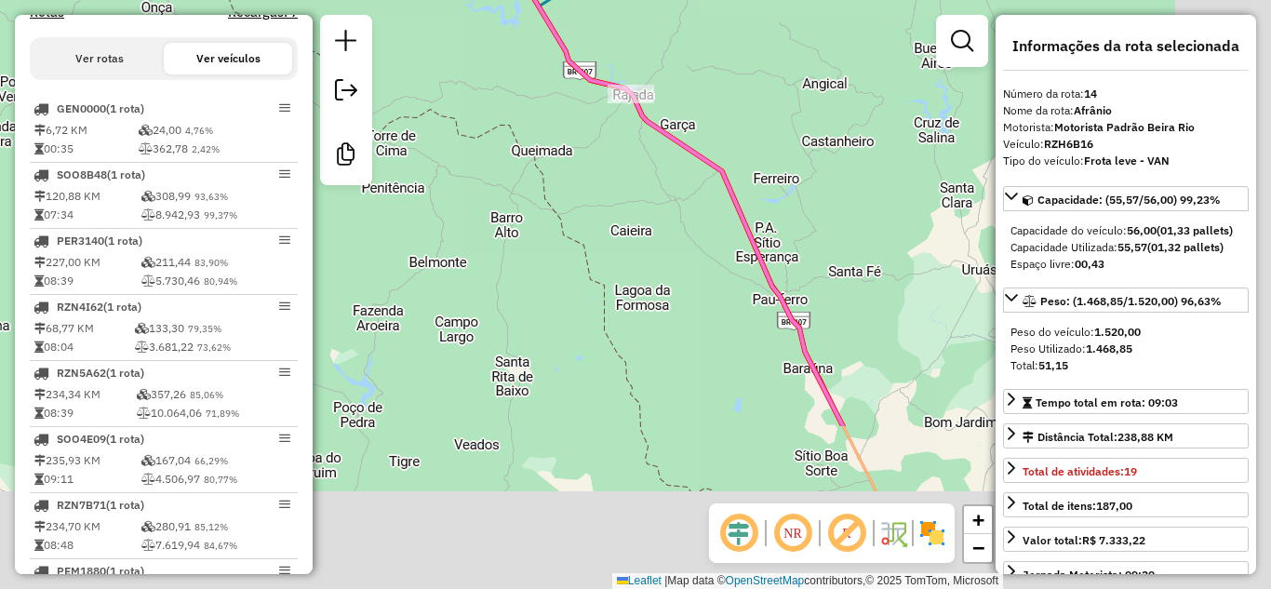
drag, startPoint x: 819, startPoint y: 362, endPoint x: 557, endPoint y: 140, distance: 344.0
click at [557, 140] on div "Janela de atendimento Grade de atendimento Capacidade Transportadoras Veículos …" at bounding box center [635, 294] width 1271 height 589
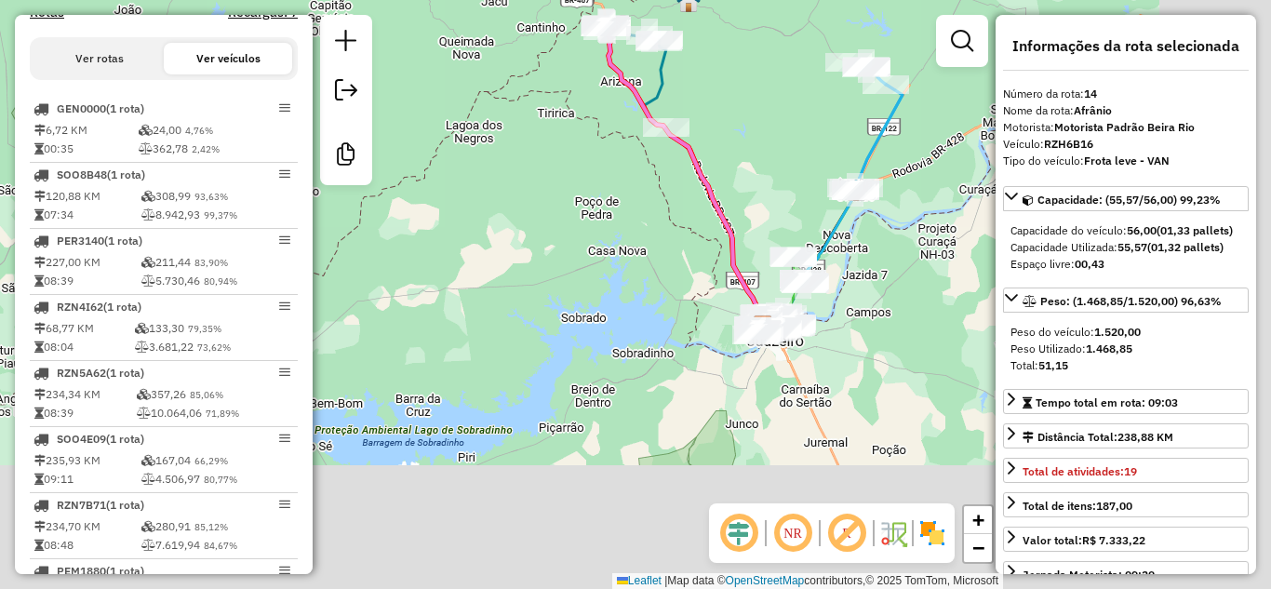
drag, startPoint x: 763, startPoint y: 375, endPoint x: 556, endPoint y: 74, distance: 365.3
click at [556, 74] on div "Janela de atendimento Grade de atendimento Capacidade Transportadoras Veículos …" at bounding box center [635, 294] width 1271 height 589
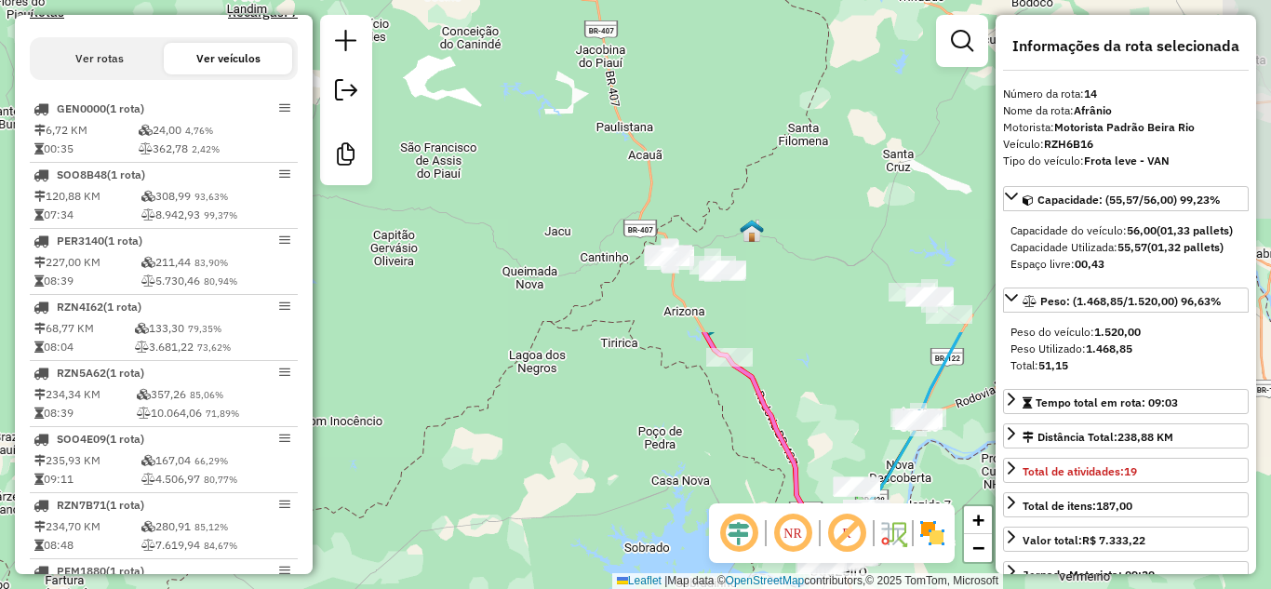
drag, startPoint x: 469, startPoint y: 123, endPoint x: 646, endPoint y: 514, distance: 429.0
click at [646, 514] on div "Janela de atendimento Grade de atendimento Capacidade Transportadoras Veículos …" at bounding box center [635, 294] width 1271 height 589
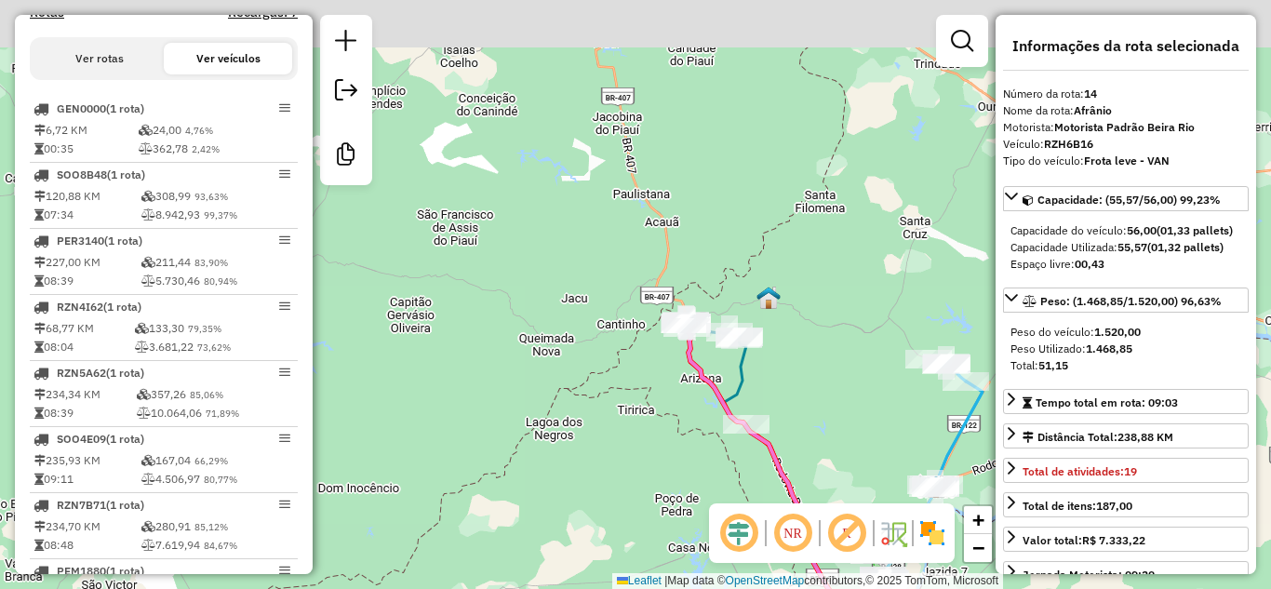
drag, startPoint x: 637, startPoint y: 365, endPoint x: 653, endPoint y: 446, distance: 82.7
click at [660, 452] on div "Janela de atendimento Grade de atendimento Capacidade Transportadoras Veículos …" at bounding box center [635, 294] width 1271 height 589
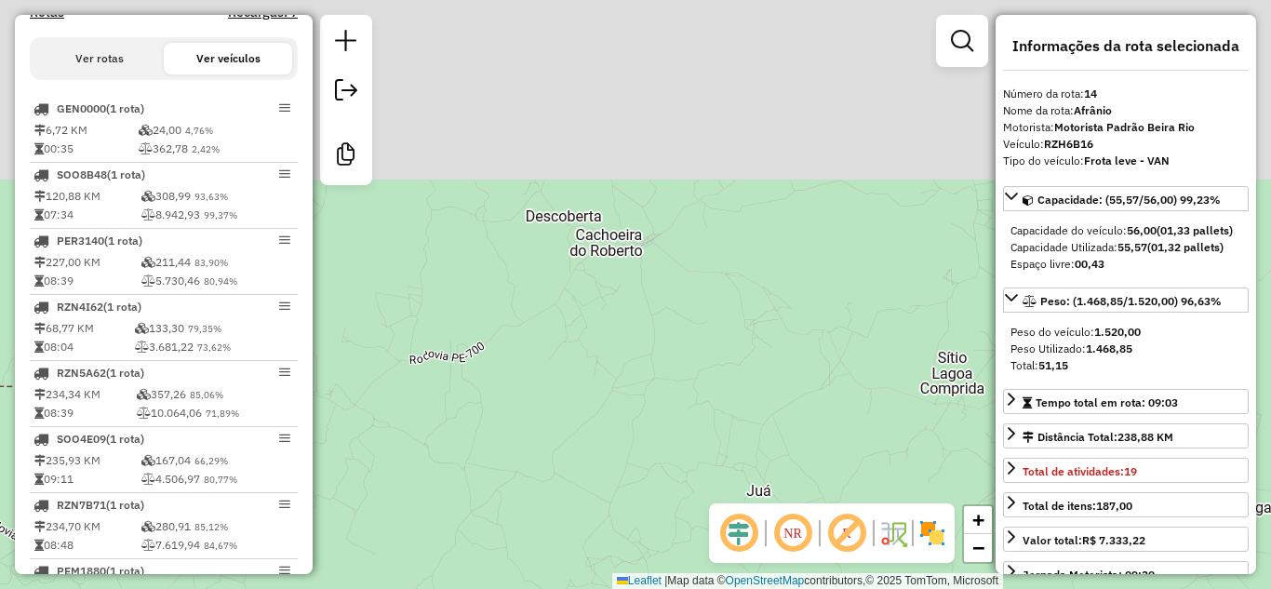
drag, startPoint x: 852, startPoint y: 176, endPoint x: 641, endPoint y: 422, distance: 324.0
click at [641, 422] on div "Janela de atendimento Grade de atendimento Capacidade Transportadoras Veículos …" at bounding box center [635, 294] width 1271 height 589
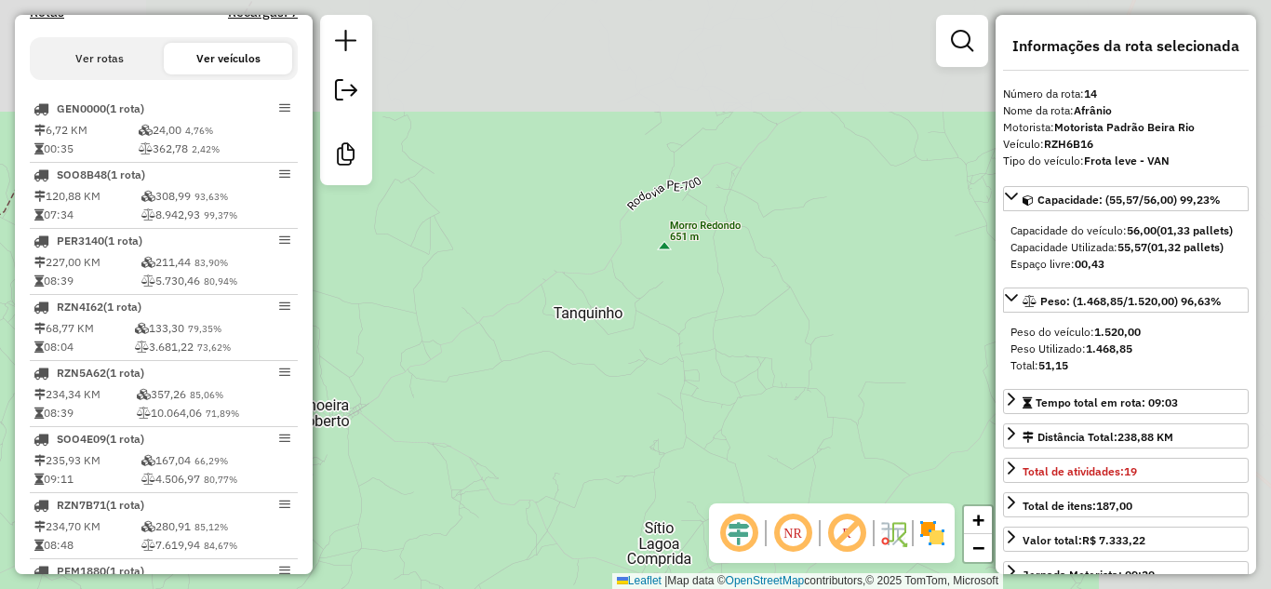
drag, startPoint x: 866, startPoint y: 215, endPoint x: 675, endPoint y: 331, distance: 224.2
click at [675, 331] on div "Janela de atendimento Grade de atendimento Capacidade Transportadoras Veículos …" at bounding box center [635, 294] width 1271 height 589
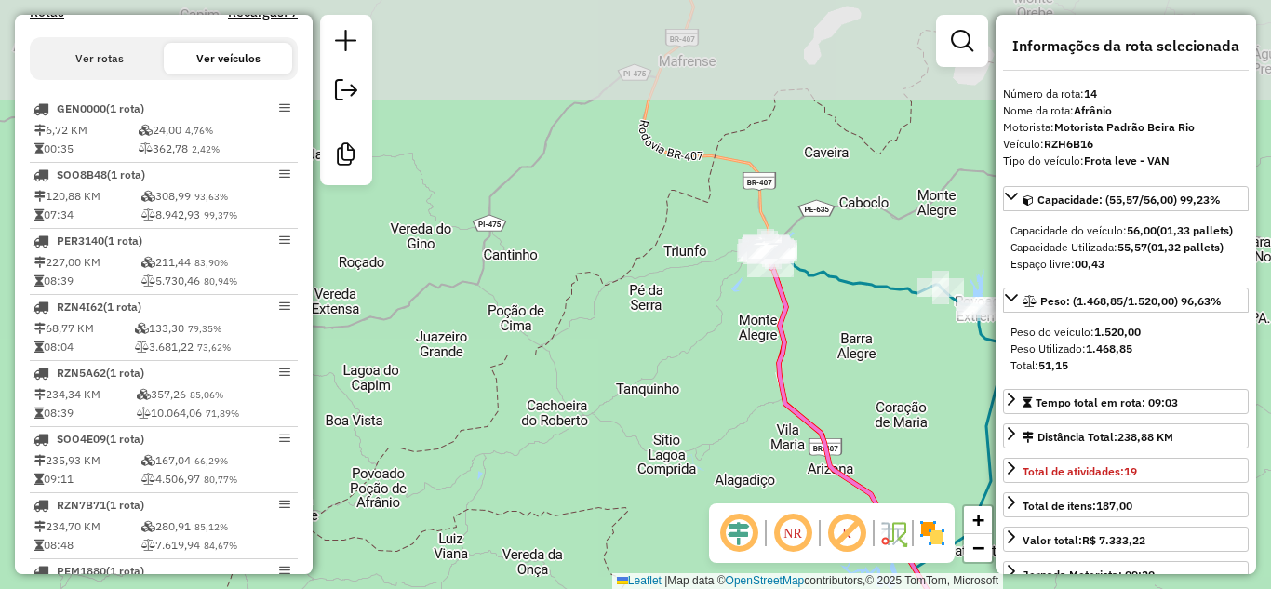
drag, startPoint x: 818, startPoint y: 183, endPoint x: 742, endPoint y: 297, distance: 136.8
click at [742, 297] on div "Janela de atendimento Grade de atendimento Capacidade Transportadoras Veículos …" at bounding box center [635, 294] width 1271 height 589
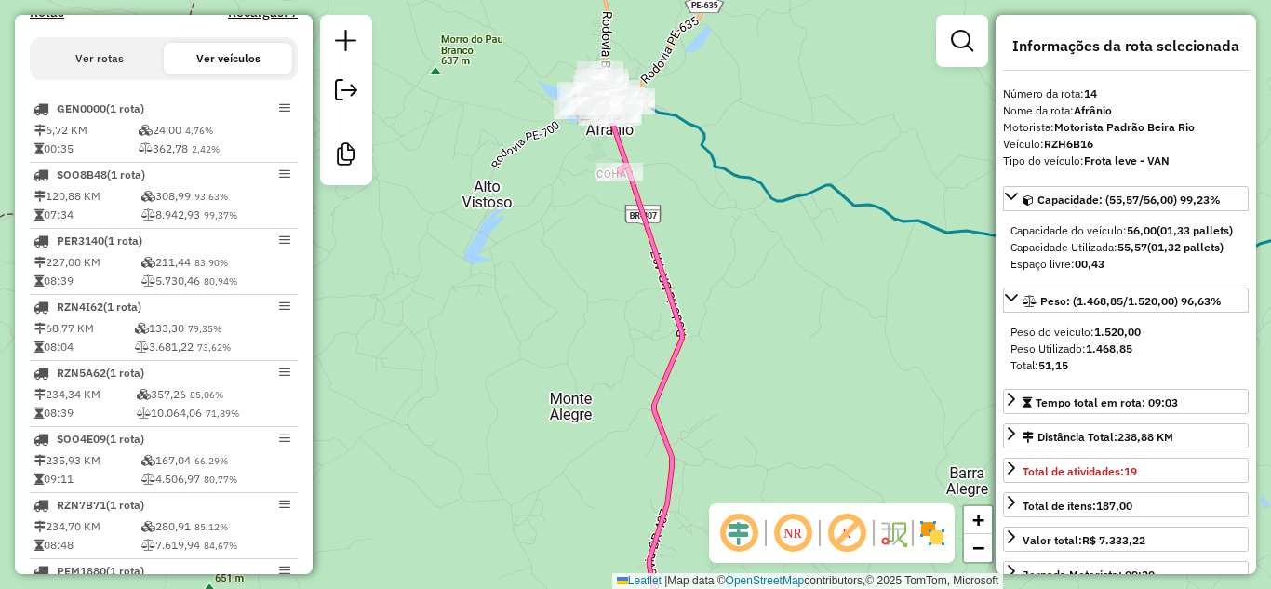
drag, startPoint x: 704, startPoint y: 178, endPoint x: 729, endPoint y: 296, distance: 120.8
click at [729, 296] on div "Janela de atendimento Grade de atendimento Capacidade Transportadoras Veículos …" at bounding box center [635, 294] width 1271 height 589
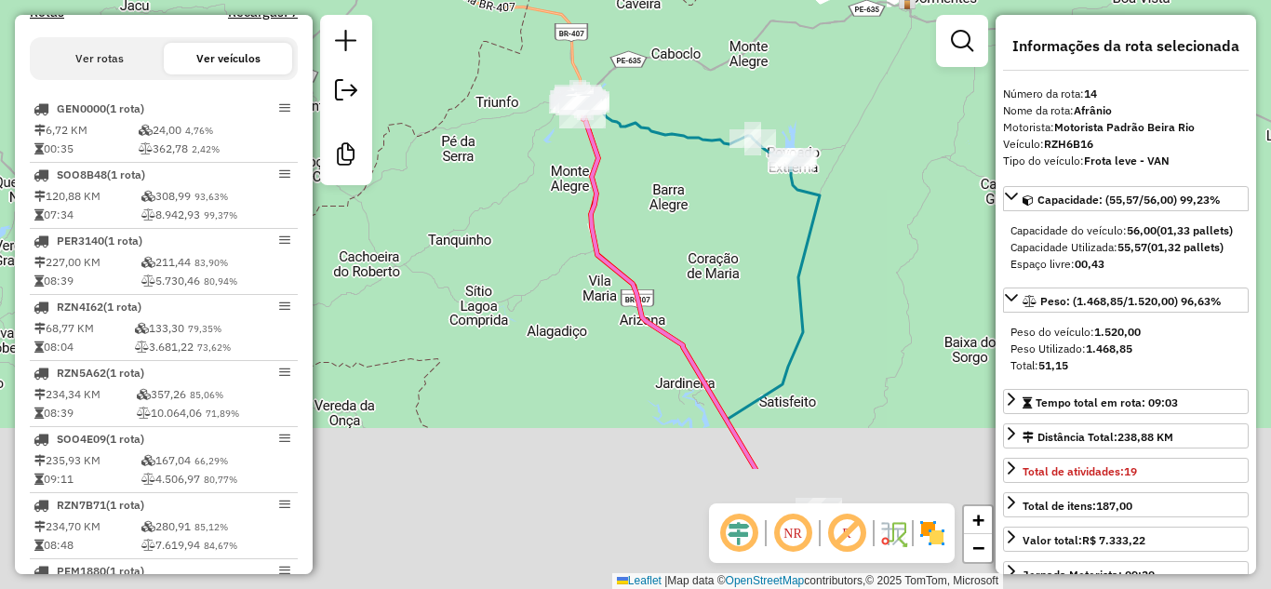
drag, startPoint x: 624, startPoint y: 402, endPoint x: 550, endPoint y: 188, distance: 226.6
click at [550, 188] on div "Janela de atendimento Grade de atendimento Capacidade Transportadoras Veículos …" at bounding box center [635, 294] width 1271 height 589
